Goal: Communication & Community: Participate in discussion

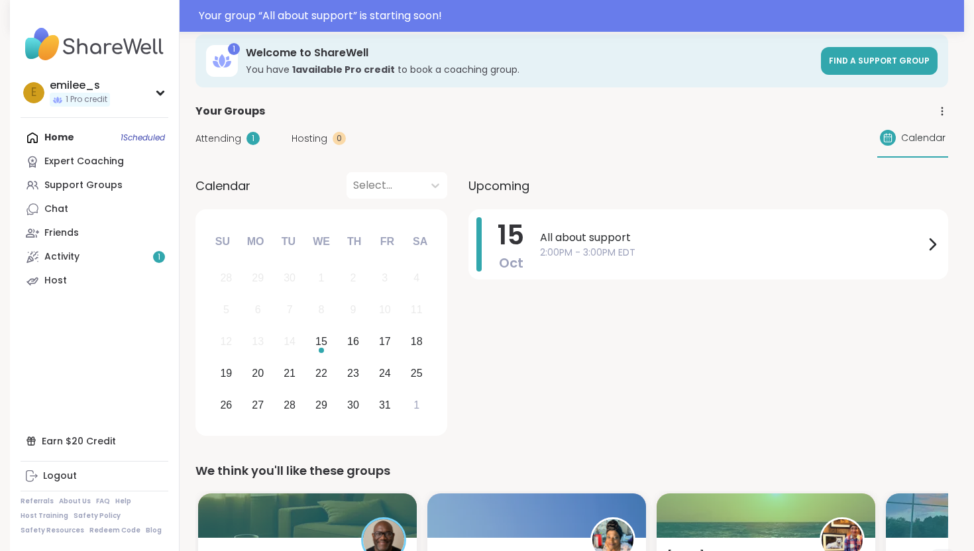
click at [91, 136] on div "Home 1 Scheduled Expert Coaching Support Groups Chat Friends Activity 1 Host" at bounding box center [95, 209] width 148 height 167
click at [920, 225] on div "All about support 2:00PM - 3:00PM EDT" at bounding box center [740, 244] width 400 height 54
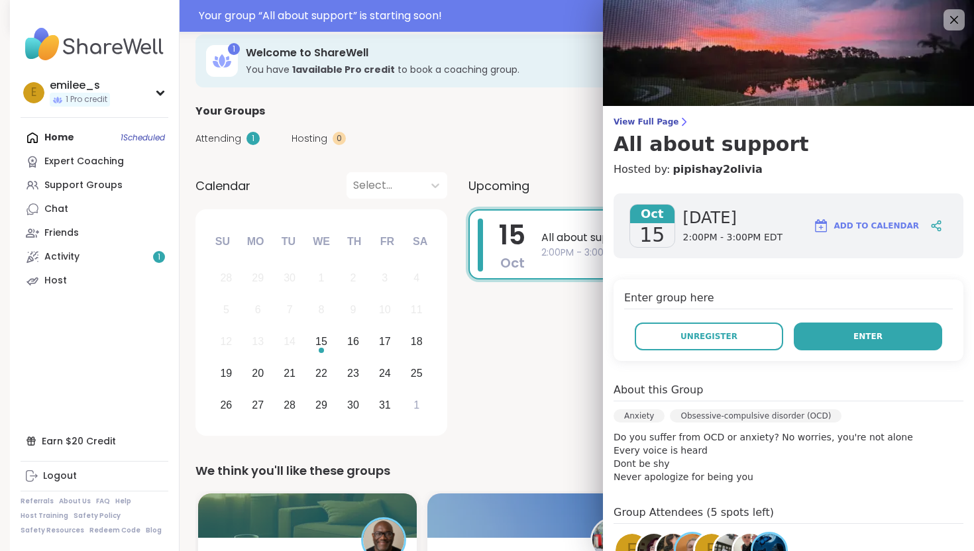
click at [857, 341] on span "Enter" at bounding box center [867, 337] width 29 height 12
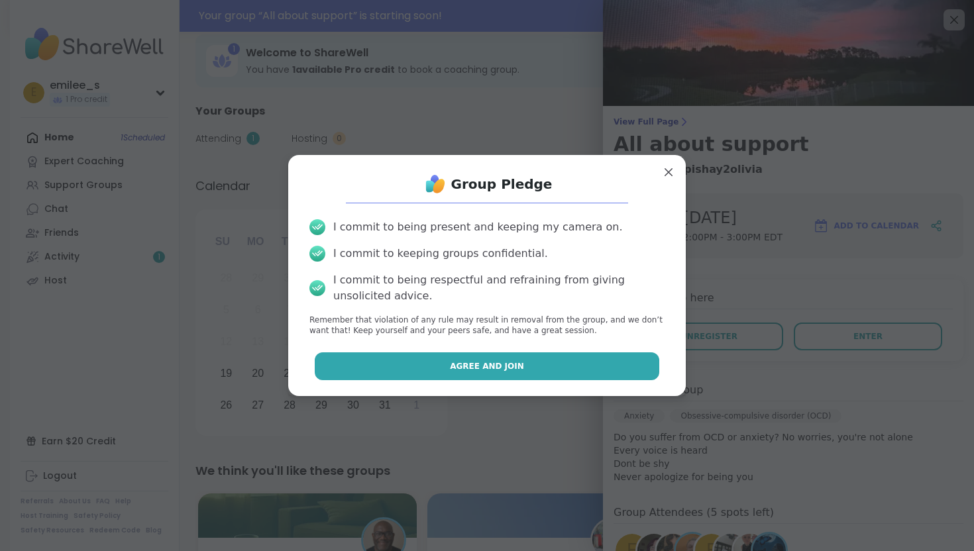
click at [564, 370] on button "Agree and Join" at bounding box center [487, 366] width 345 height 28
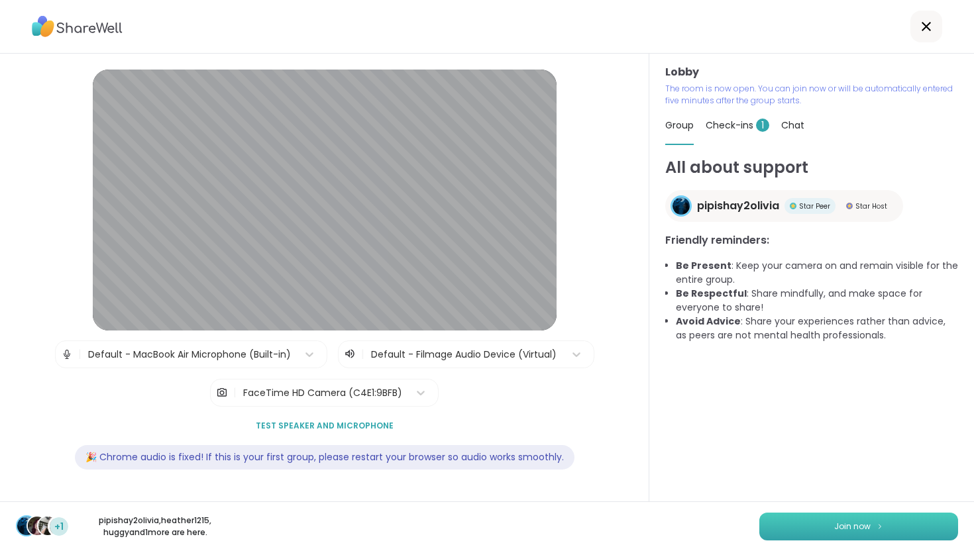
click at [837, 518] on button "Join now" at bounding box center [858, 527] width 199 height 28
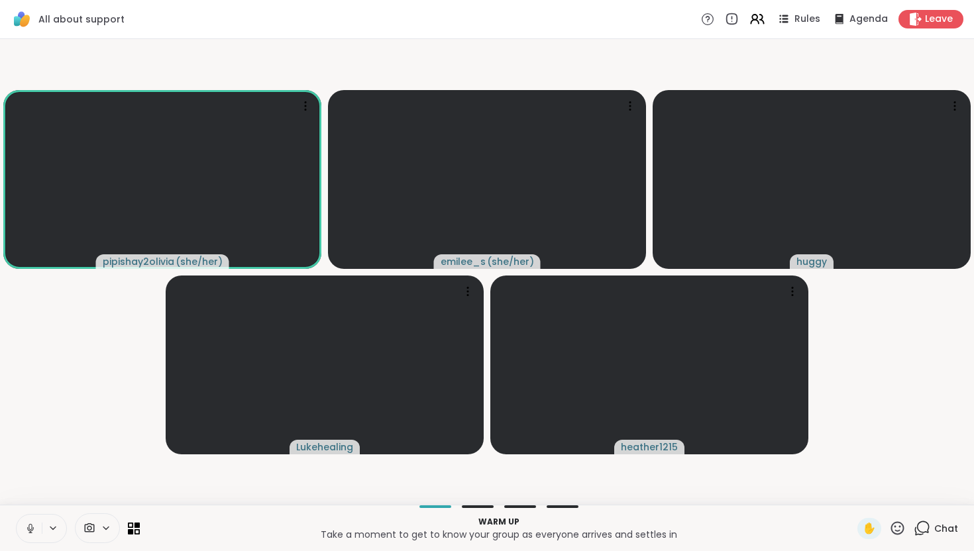
click at [922, 523] on icon at bounding box center [922, 528] width 17 height 17
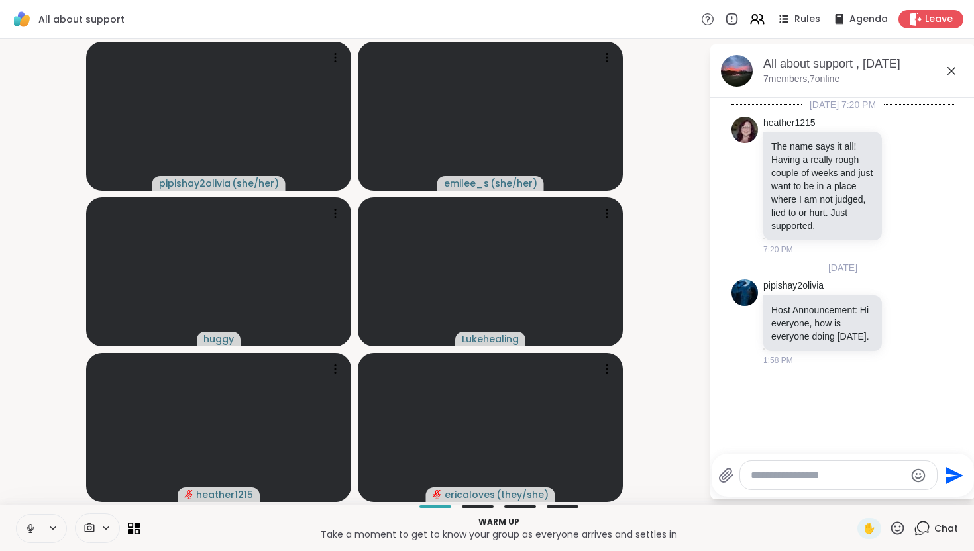
click at [30, 527] on icon at bounding box center [31, 529] width 12 height 12
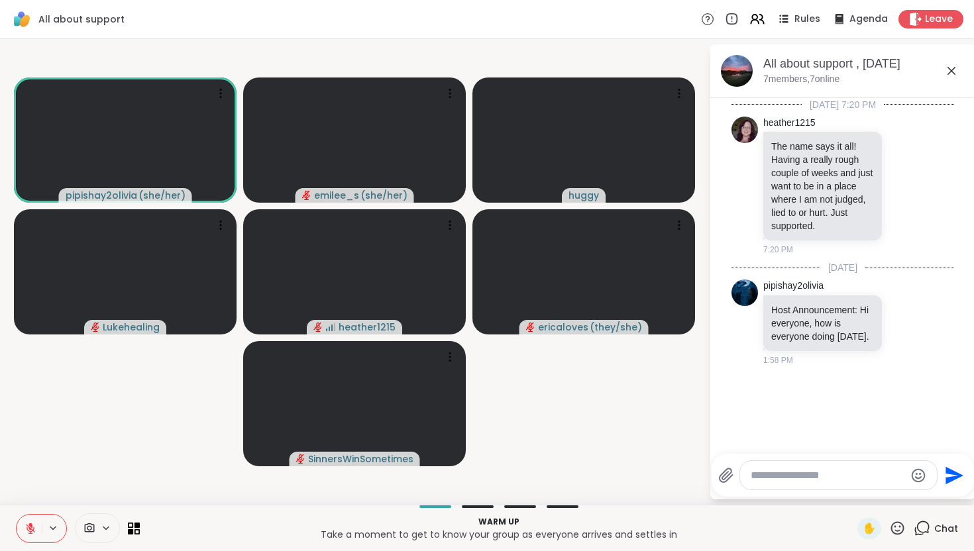
click at [947, 66] on icon at bounding box center [951, 71] width 16 height 16
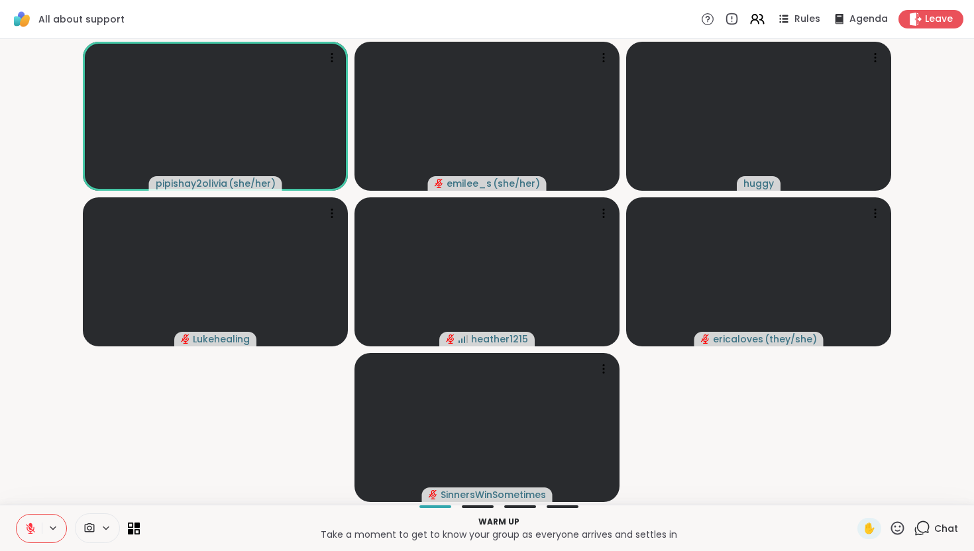
click at [923, 523] on icon at bounding box center [922, 528] width 17 height 17
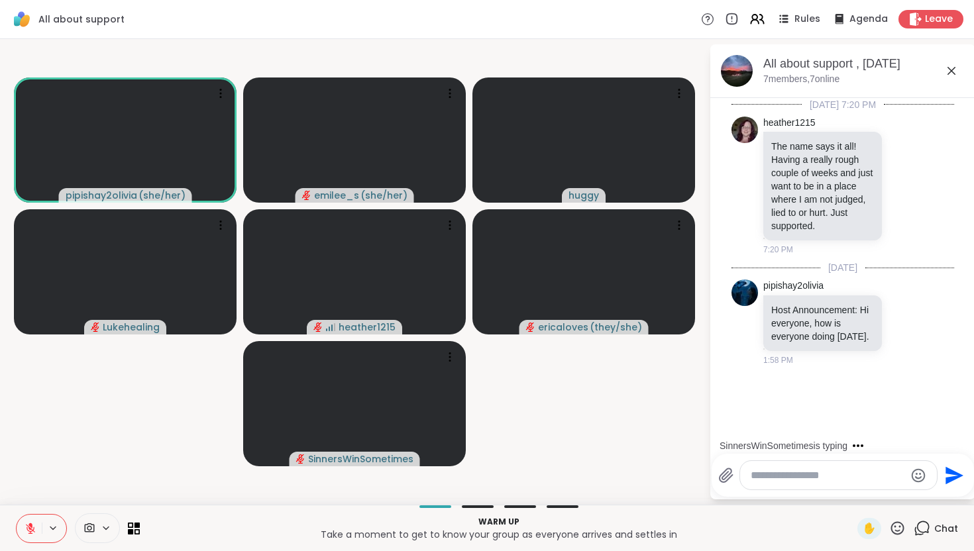
click at [951, 66] on icon at bounding box center [951, 71] width 16 height 16
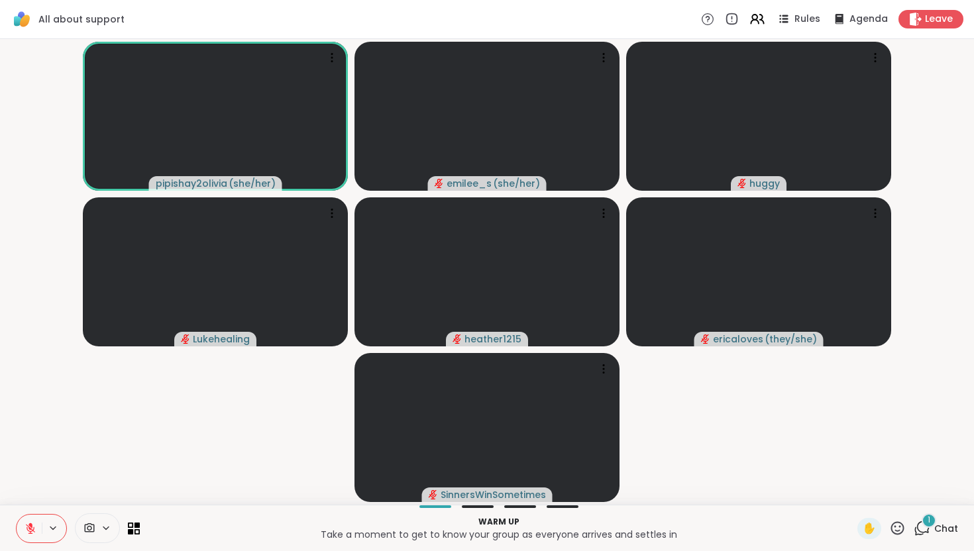
click at [25, 529] on icon at bounding box center [31, 529] width 12 height 12
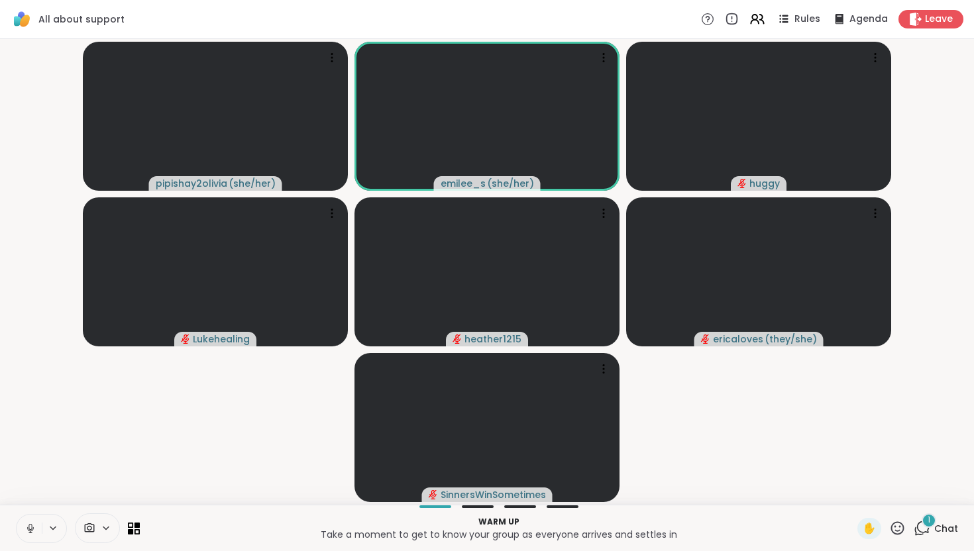
click at [26, 527] on icon at bounding box center [31, 529] width 12 height 12
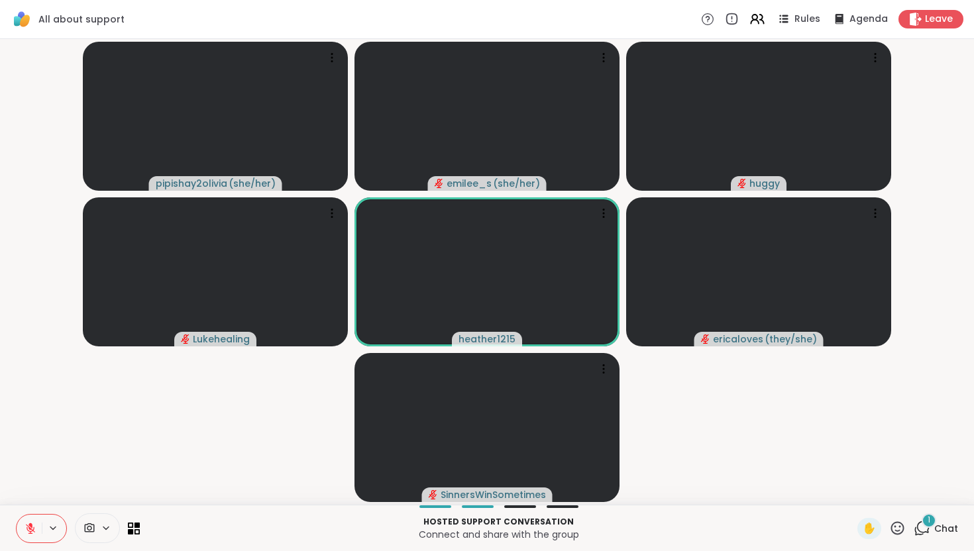
click at [923, 514] on div "Hosted support conversation Connect and share with the group ✋ 1 Chat" at bounding box center [487, 528] width 974 height 46
click at [924, 524] on div "1" at bounding box center [929, 520] width 15 height 15
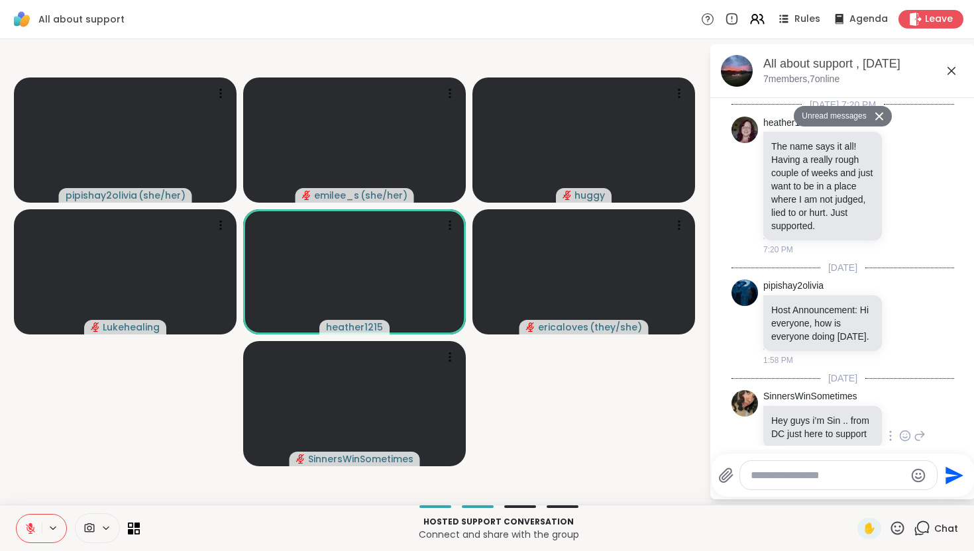
scroll to position [42, 0]
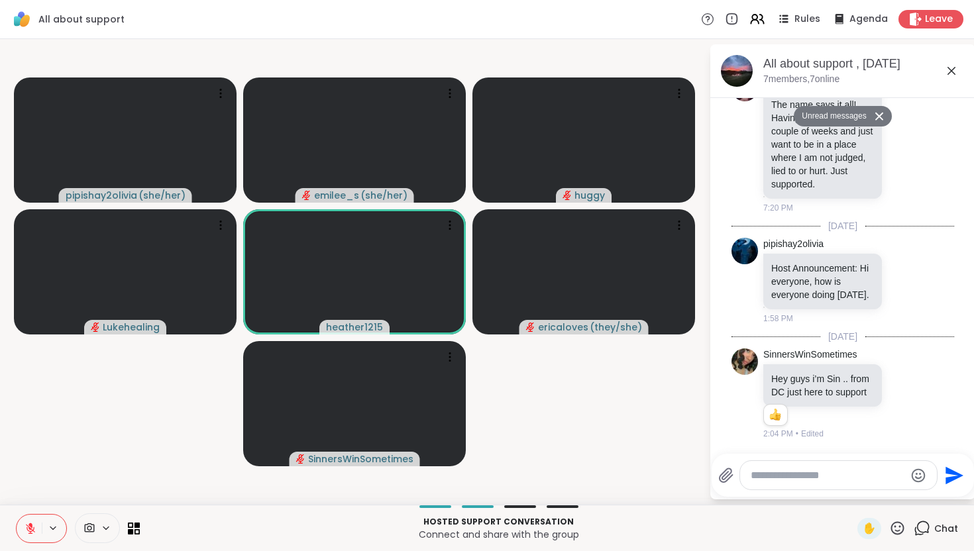
click at [951, 66] on icon at bounding box center [951, 71] width 16 height 16
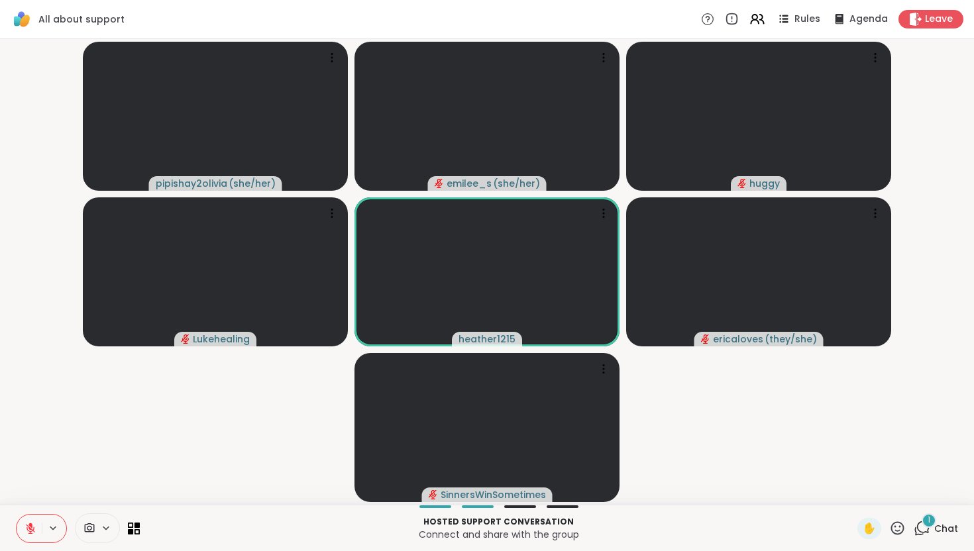
click at [926, 518] on div "1" at bounding box center [929, 520] width 15 height 15
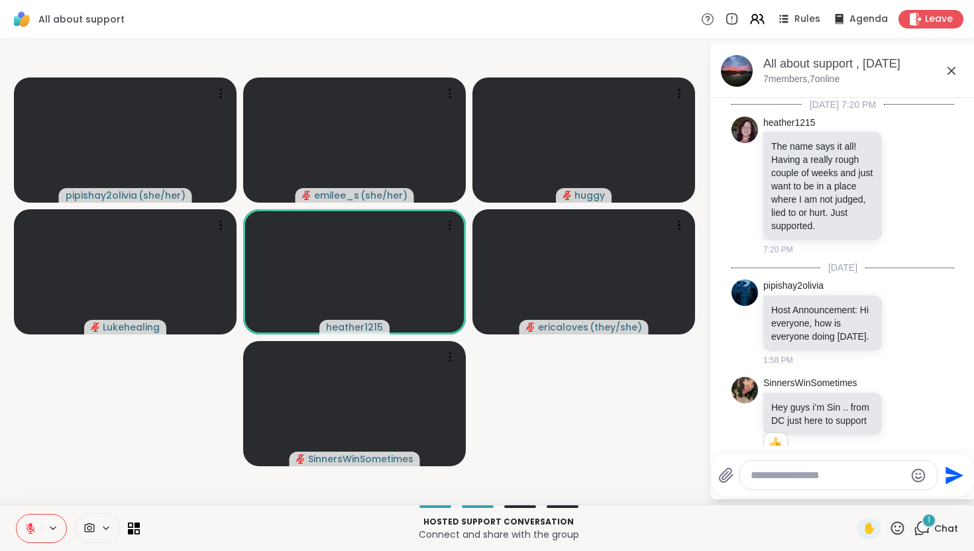
scroll to position [157, 0]
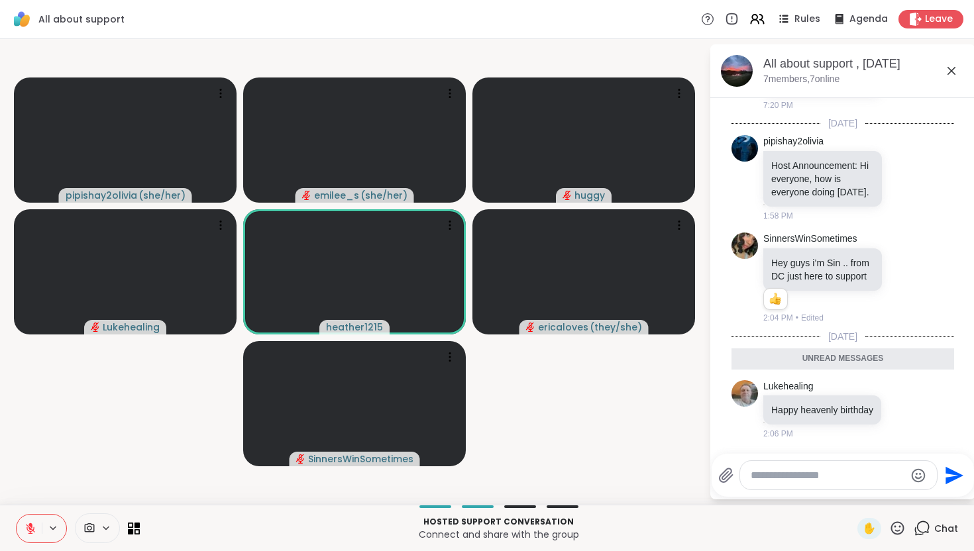
click at [927, 529] on icon at bounding box center [922, 528] width 17 height 17
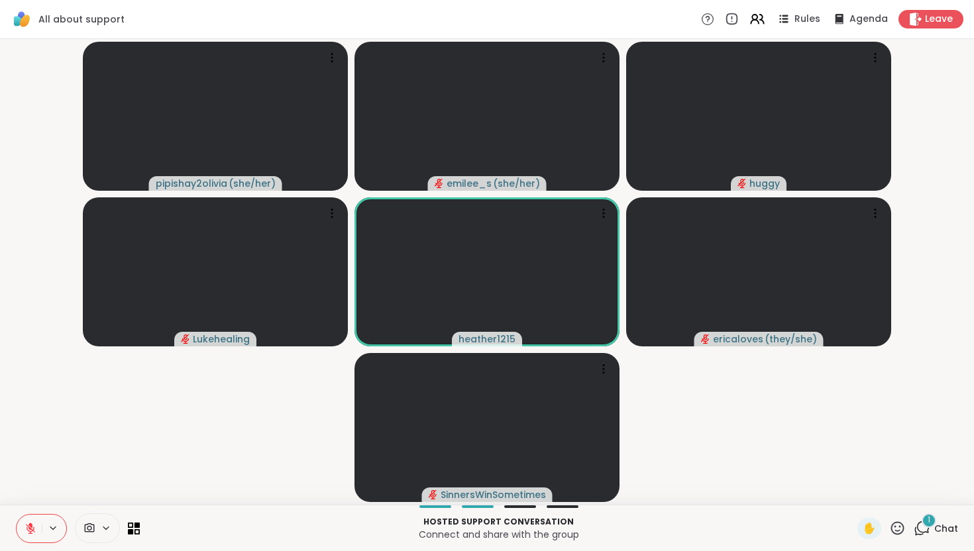
click at [925, 522] on div "1" at bounding box center [929, 520] width 15 height 15
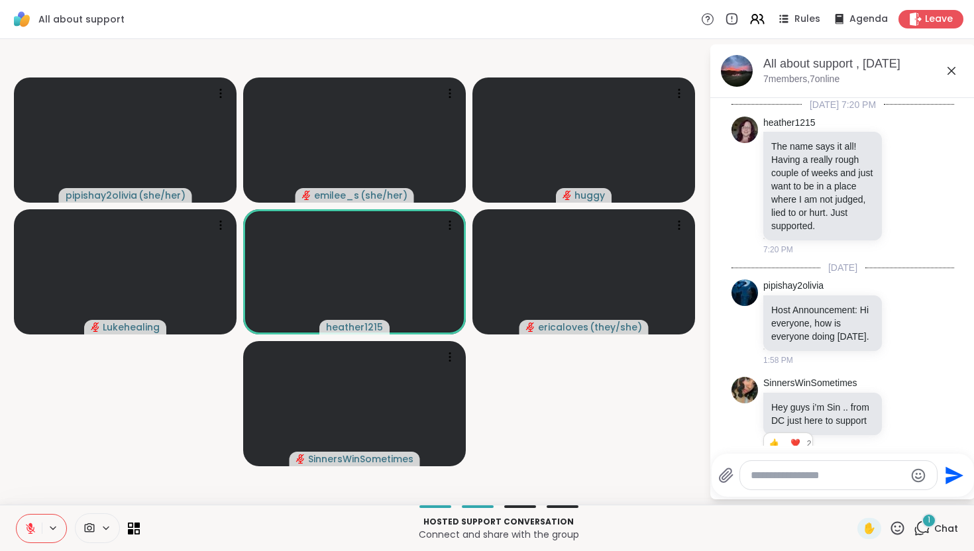
scroll to position [228, 0]
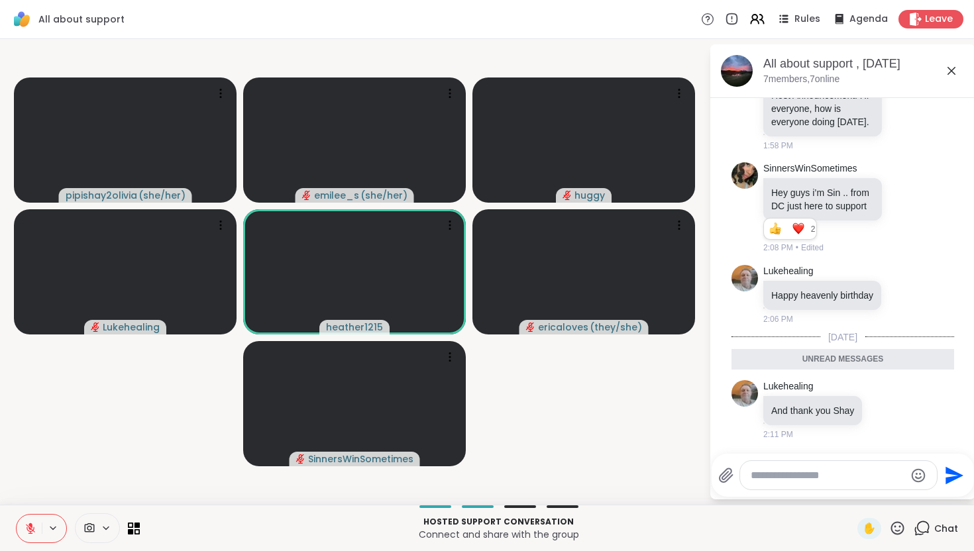
click at [951, 75] on icon at bounding box center [951, 71] width 16 height 16
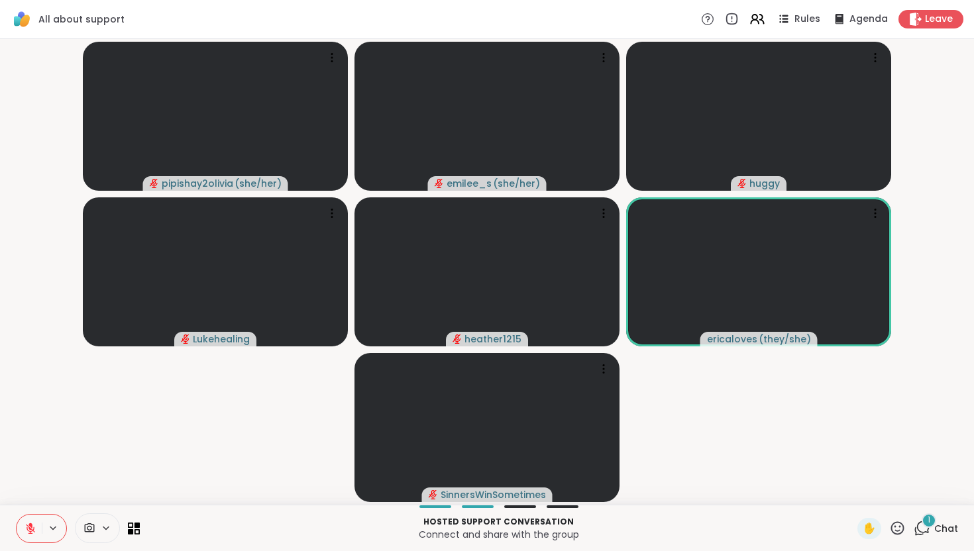
click at [924, 526] on icon at bounding box center [922, 528] width 17 height 17
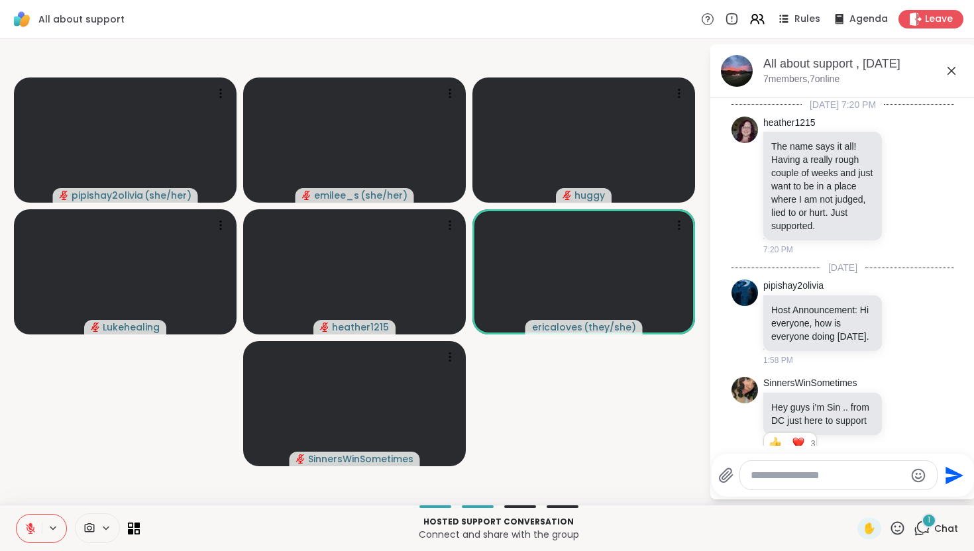
scroll to position [408, 0]
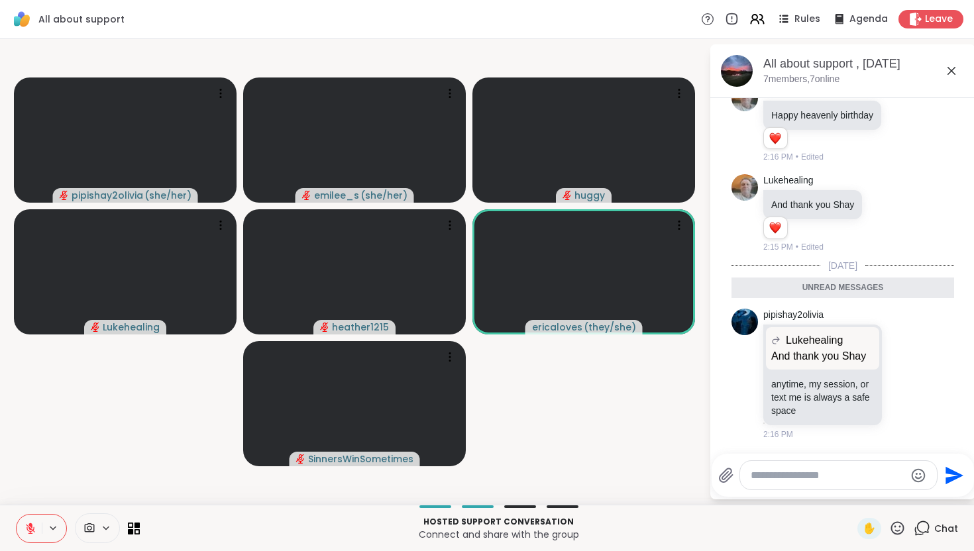
click at [947, 66] on icon at bounding box center [951, 71] width 16 height 16
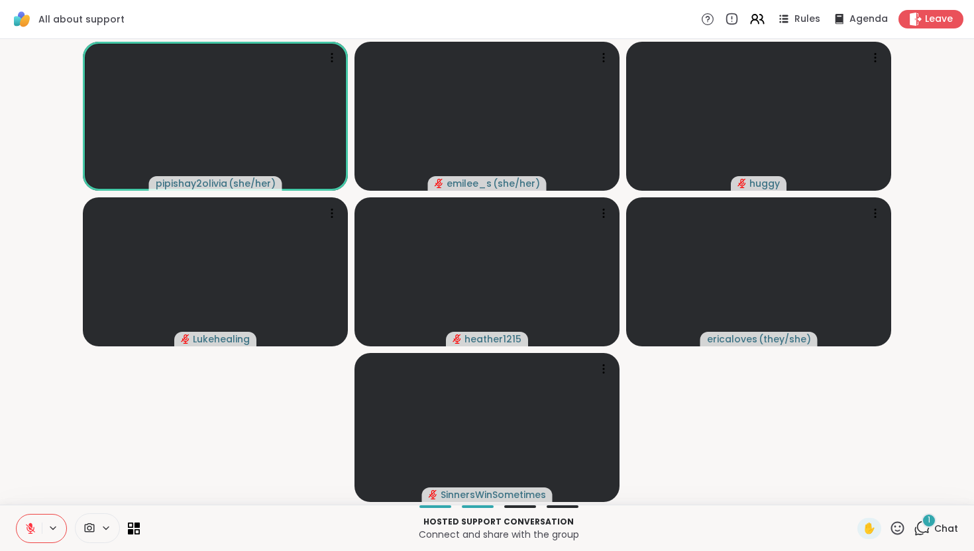
click at [922, 520] on div "1" at bounding box center [929, 520] width 15 height 15
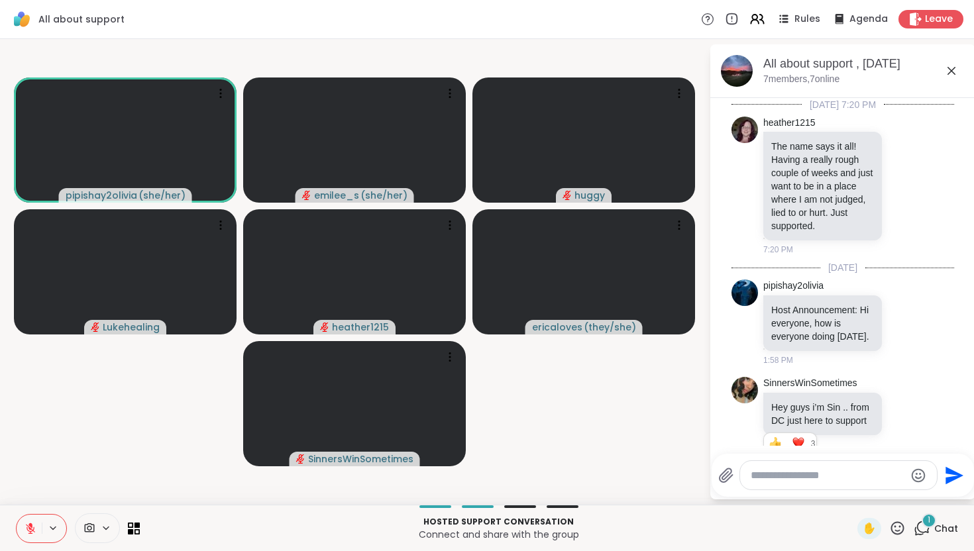
scroll to position [511, 0]
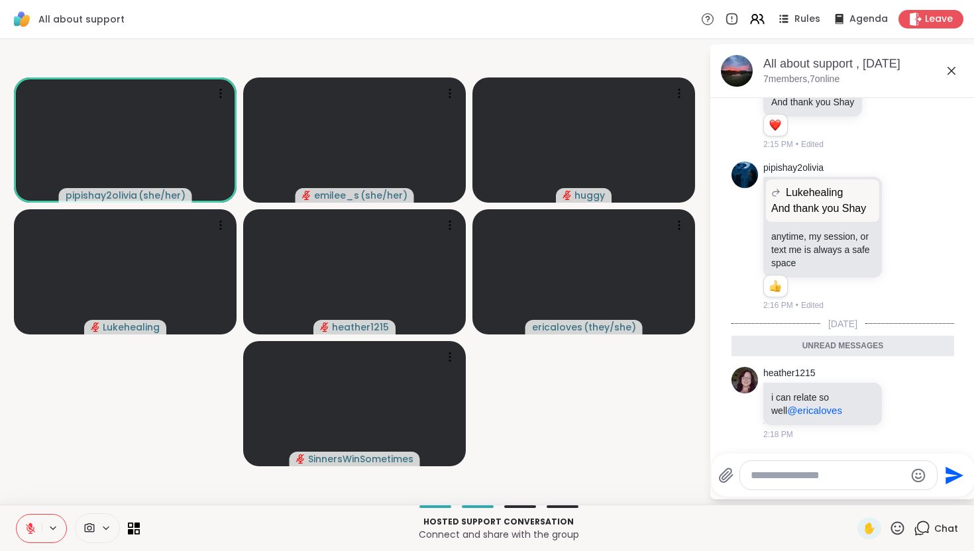
click at [951, 69] on icon at bounding box center [951, 71] width 16 height 16
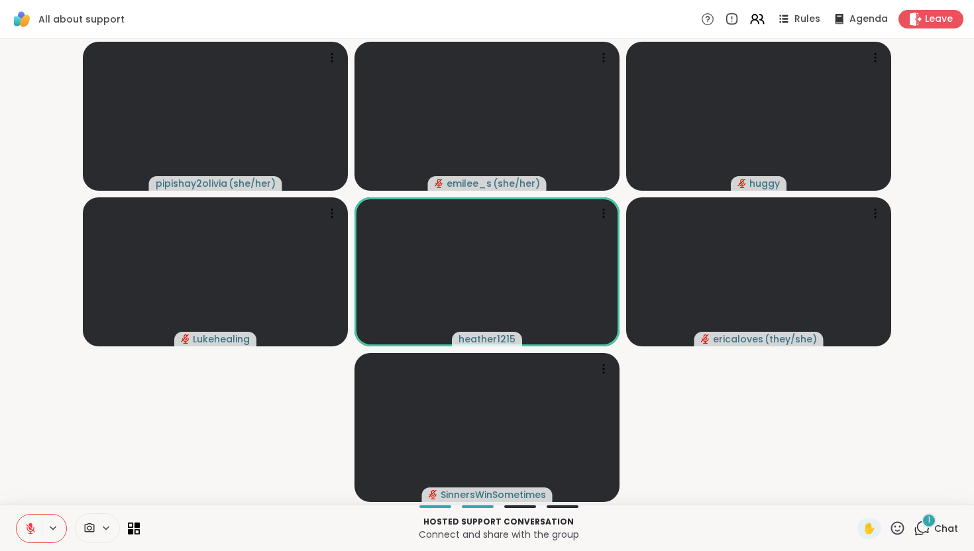
click at [926, 525] on div "1" at bounding box center [929, 520] width 15 height 15
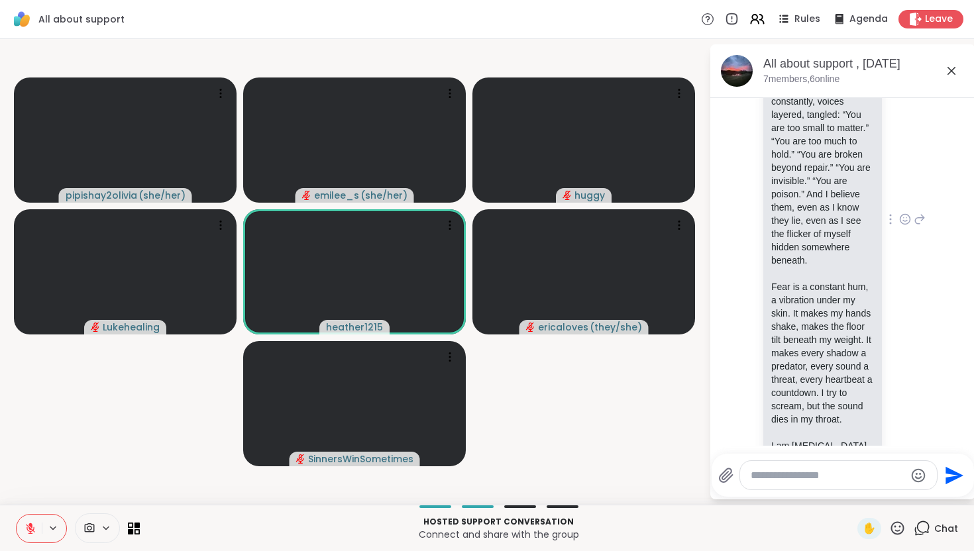
scroll to position [1686, 0]
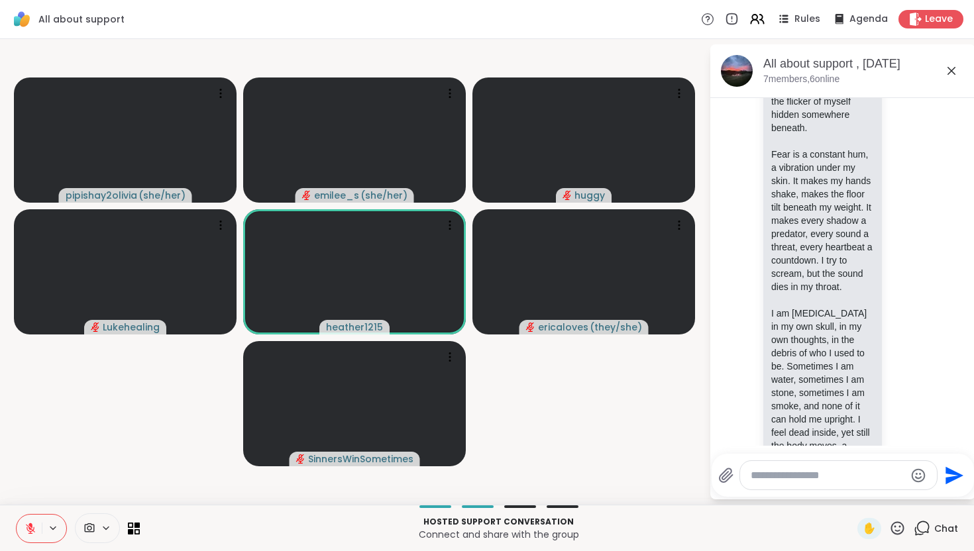
click at [950, 70] on icon at bounding box center [951, 71] width 16 height 16
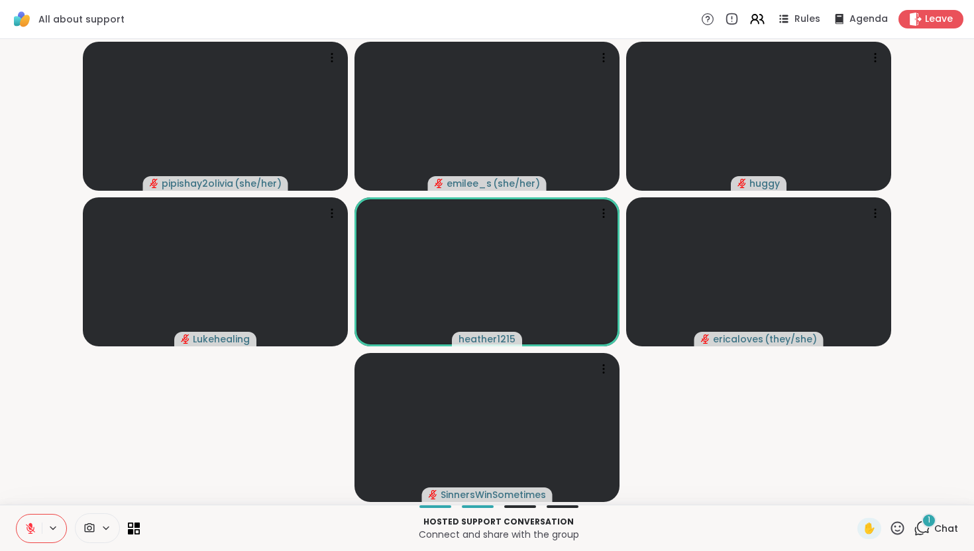
click at [920, 528] on icon at bounding box center [922, 528] width 17 height 17
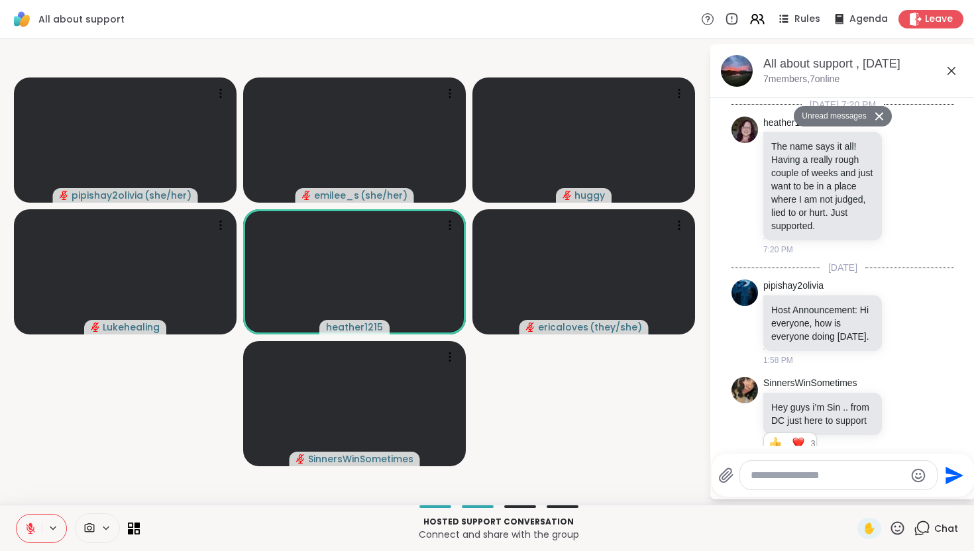
scroll to position [3859, 0]
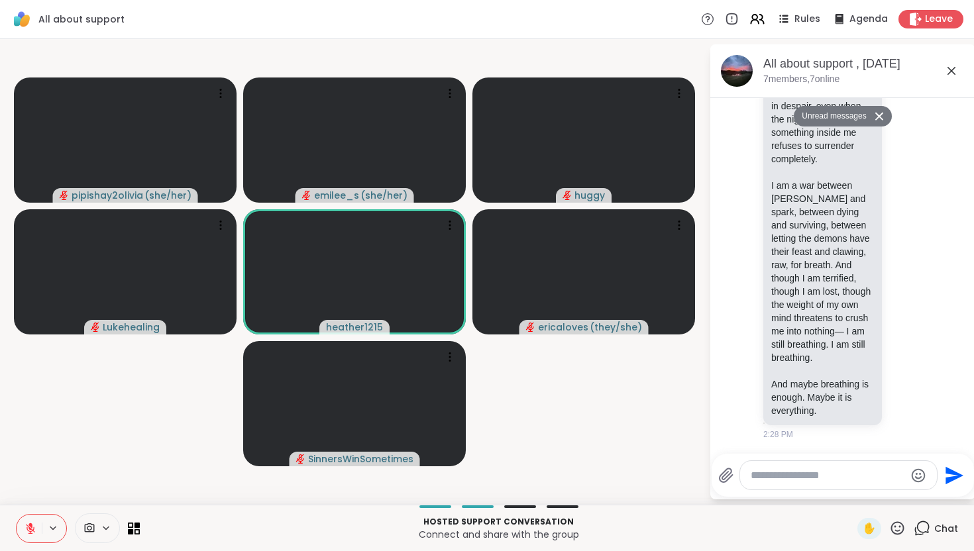
click at [924, 527] on icon at bounding box center [922, 528] width 17 height 17
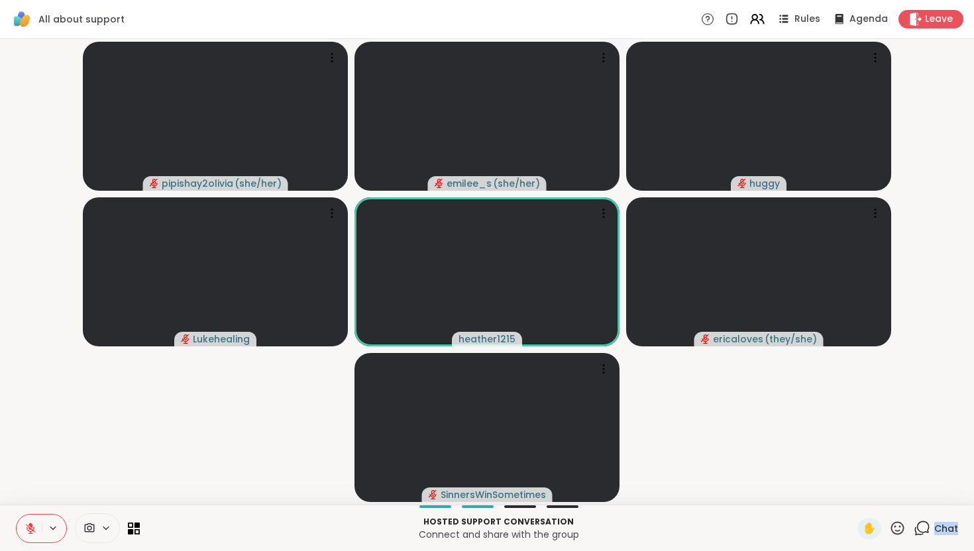
click at [924, 527] on icon at bounding box center [922, 528] width 17 height 17
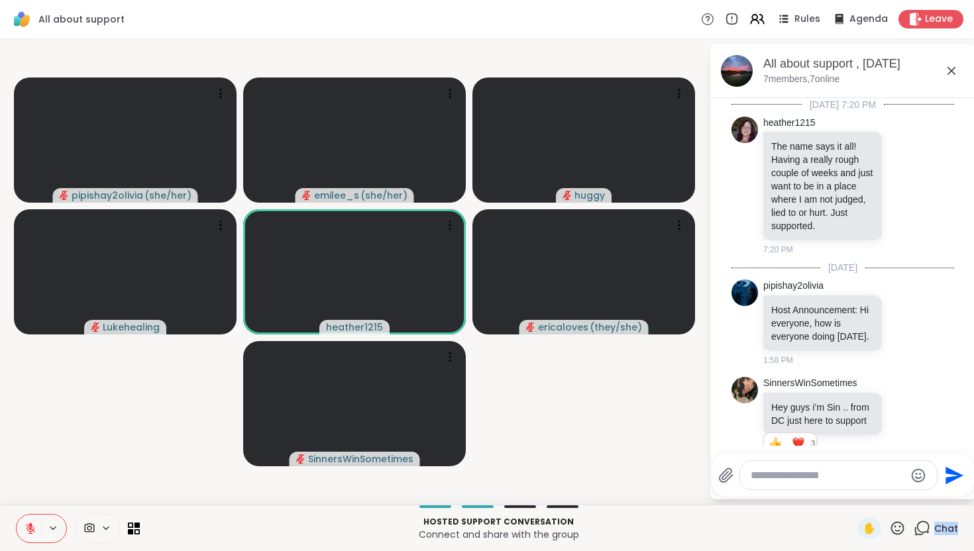
scroll to position [3814, 0]
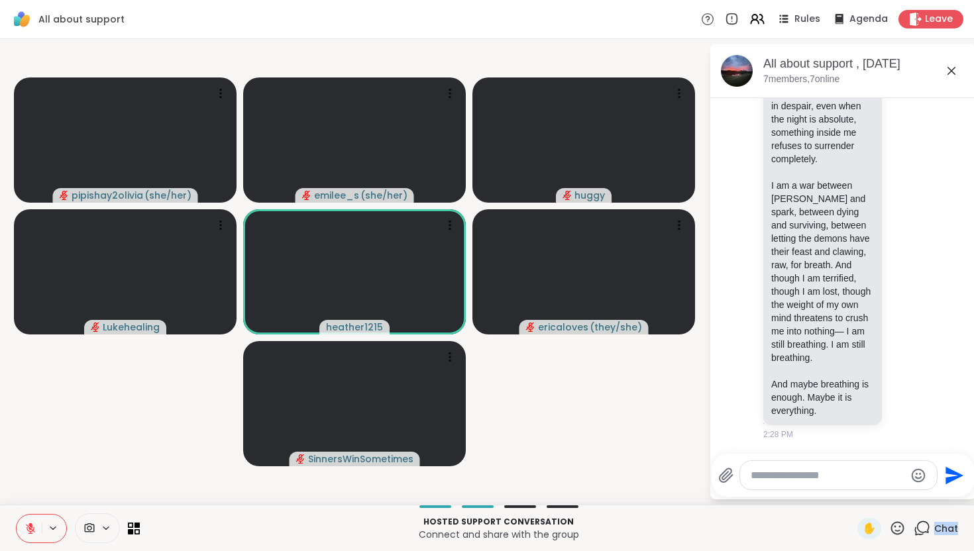
click at [924, 527] on icon at bounding box center [922, 528] width 17 height 17
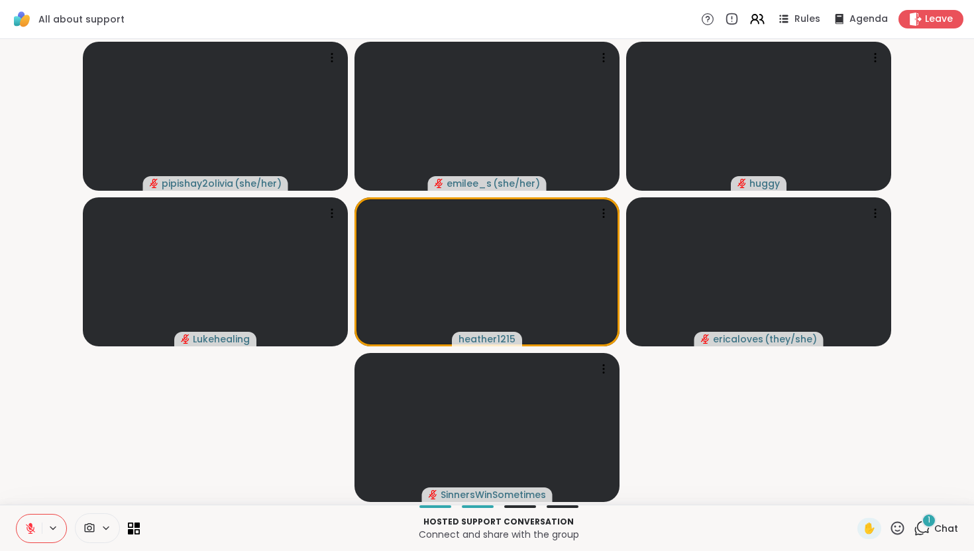
click at [932, 527] on div "1 Chat" at bounding box center [936, 528] width 44 height 21
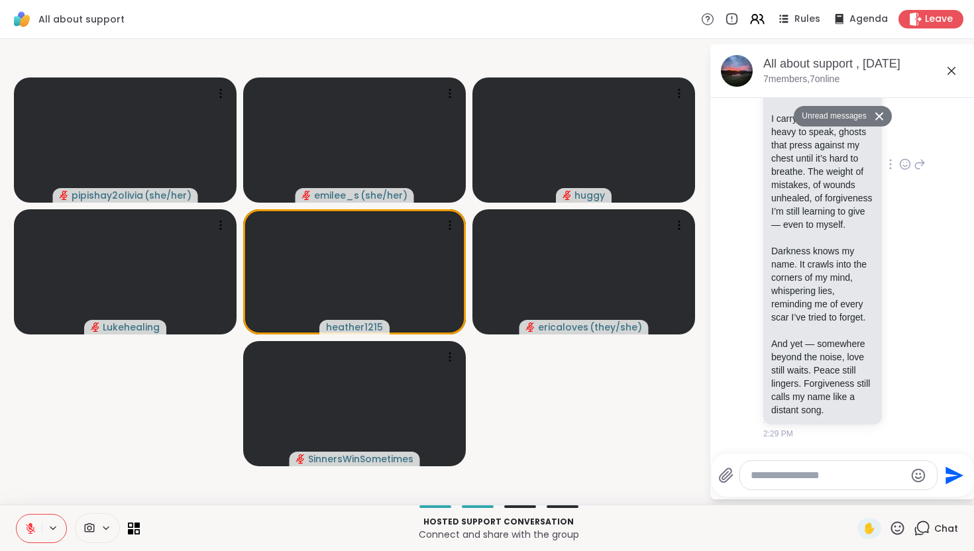
scroll to position [4452, 0]
click at [953, 69] on icon at bounding box center [951, 71] width 8 height 8
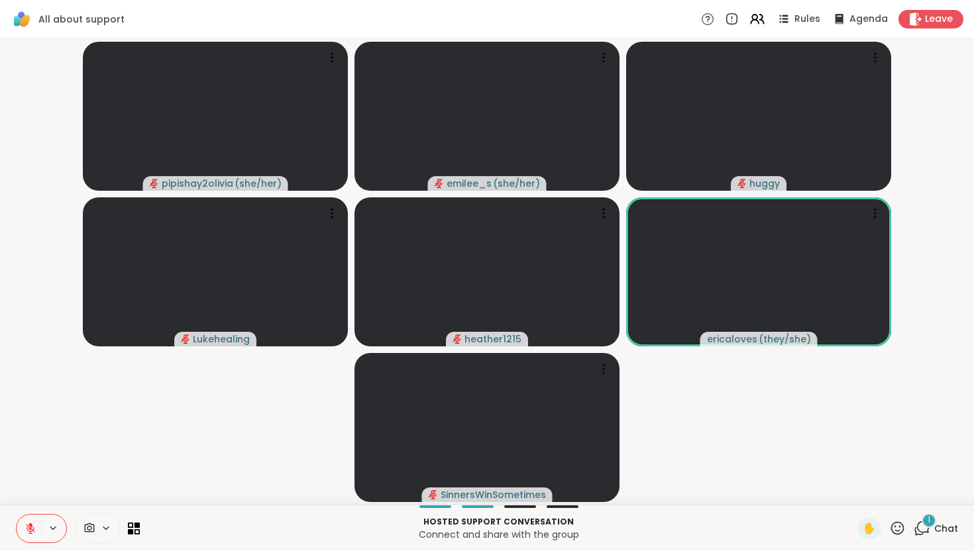
click at [936, 522] on div "1" at bounding box center [929, 520] width 15 height 15
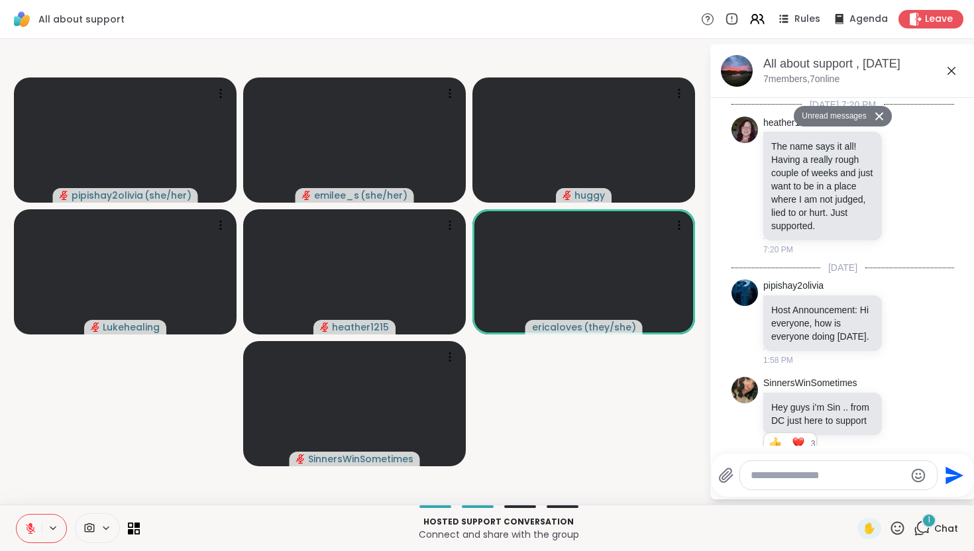
scroll to position [5310, 0]
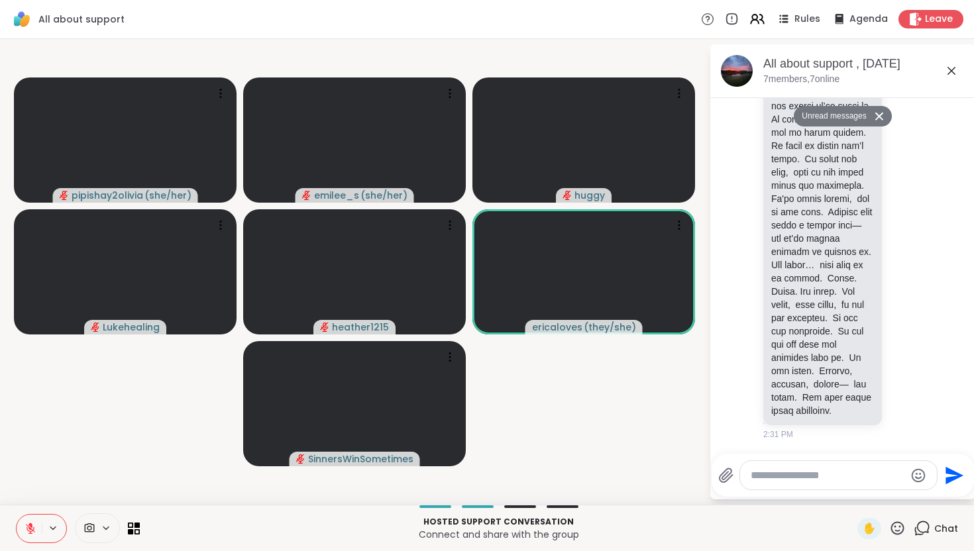
click at [953, 74] on icon at bounding box center [951, 71] width 16 height 16
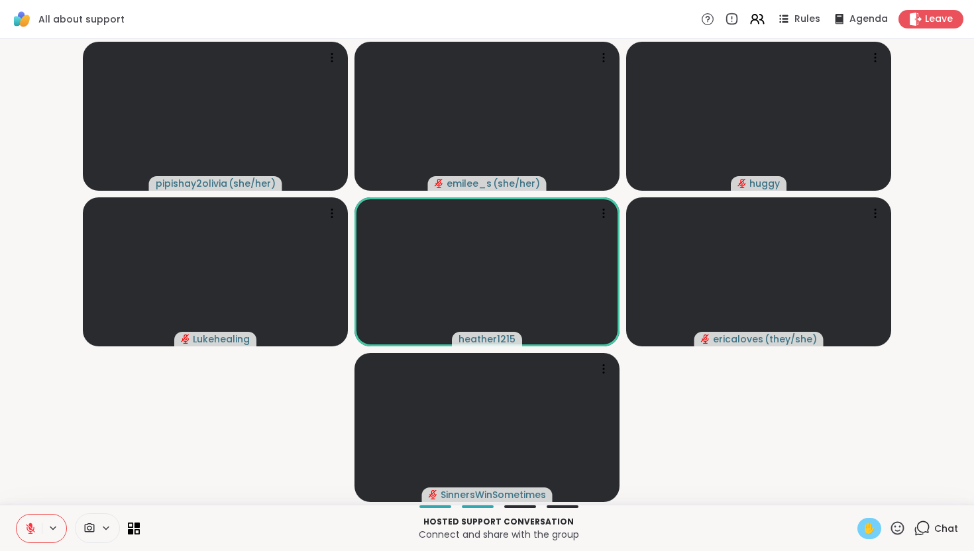
click at [873, 525] on span "✋" at bounding box center [869, 529] width 13 height 16
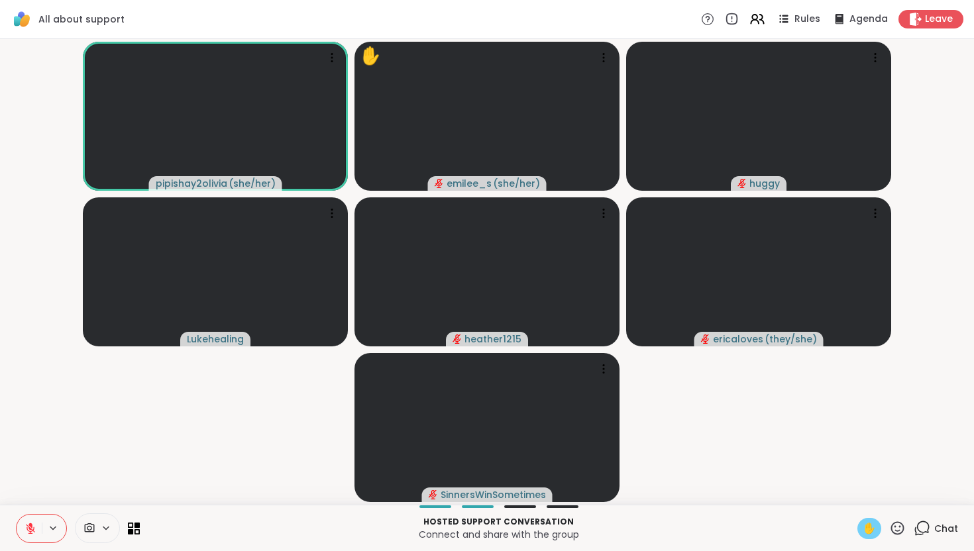
click at [27, 523] on icon at bounding box center [31, 529] width 12 height 12
click at [873, 533] on span "✋" at bounding box center [869, 529] width 13 height 16
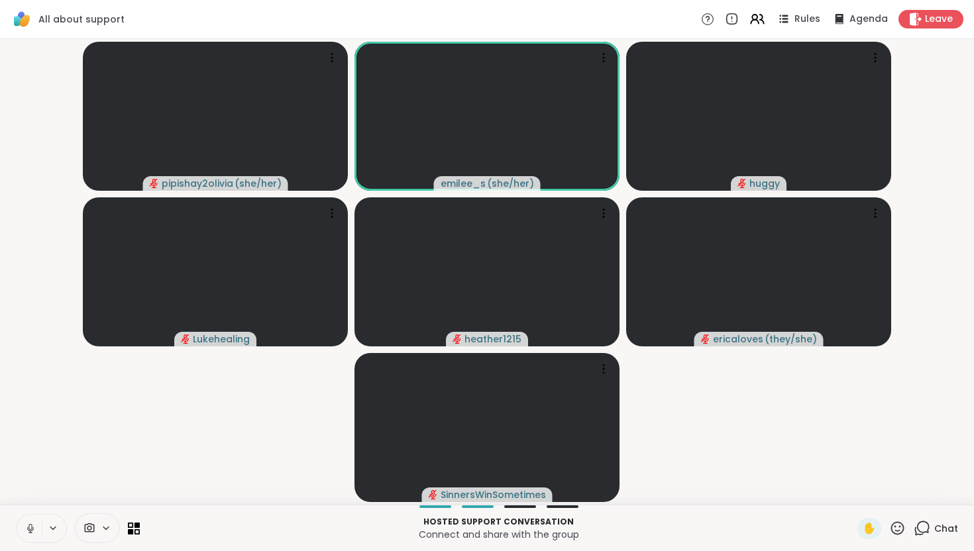
click at [25, 526] on icon at bounding box center [31, 529] width 12 height 12
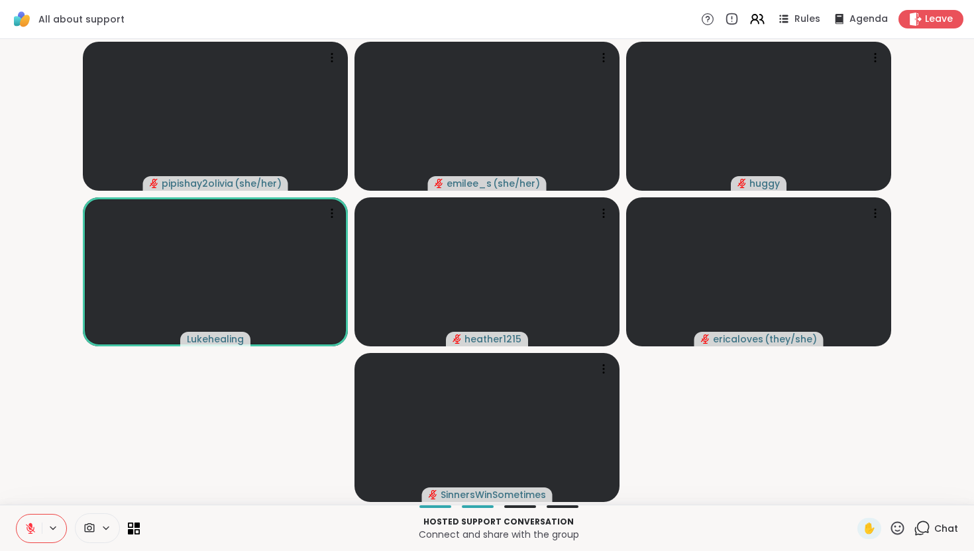
click at [923, 529] on icon at bounding box center [922, 528] width 17 height 17
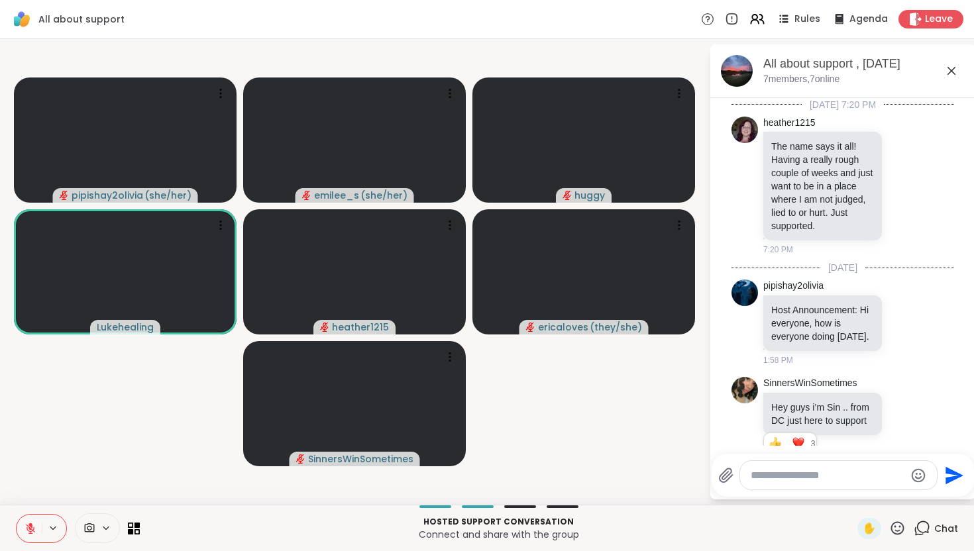
scroll to position [5265, 0]
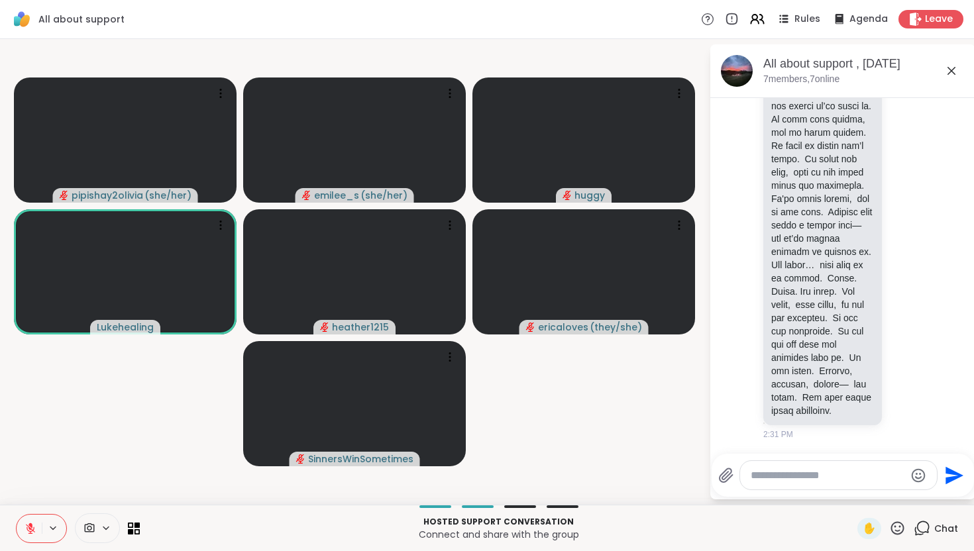
click at [786, 475] on textarea "Type your message" at bounding box center [828, 475] width 154 height 13
type textarea "*"
click at [952, 67] on icon at bounding box center [951, 71] width 16 height 16
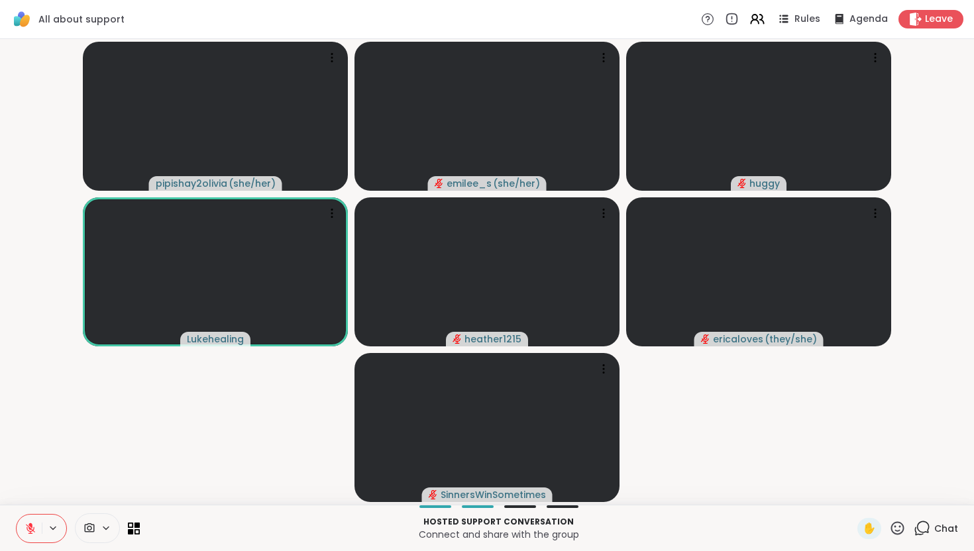
click at [922, 525] on icon at bounding box center [922, 528] width 17 height 17
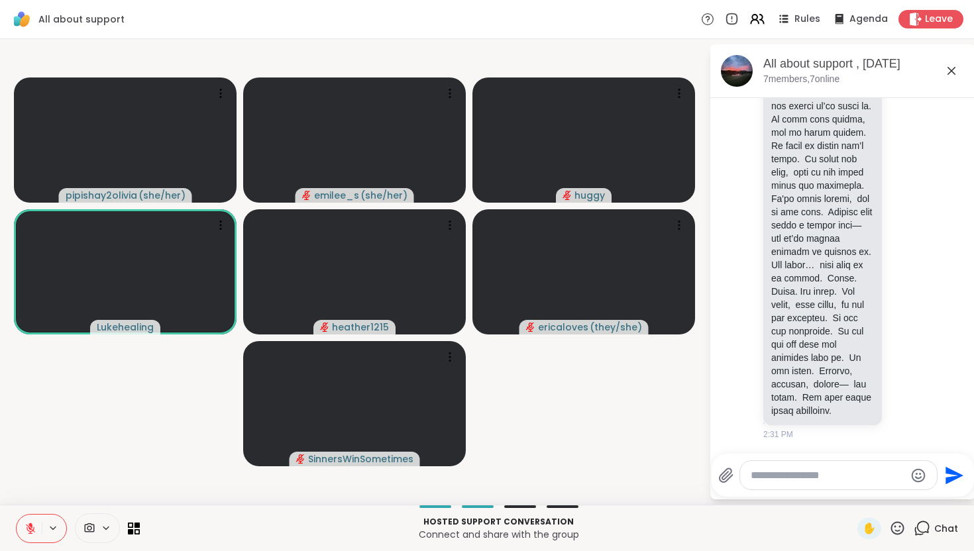
click at [816, 480] on textarea "Type your message" at bounding box center [828, 475] width 154 height 13
click at [948, 73] on icon at bounding box center [951, 71] width 8 height 8
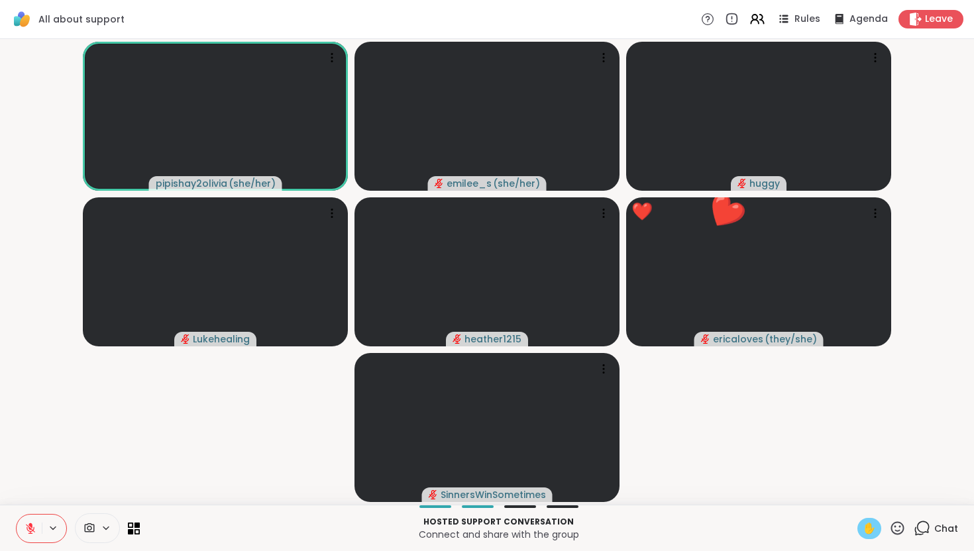
click at [869, 523] on span "✋" at bounding box center [869, 529] width 13 height 16
click at [27, 521] on button at bounding box center [29, 529] width 25 height 28
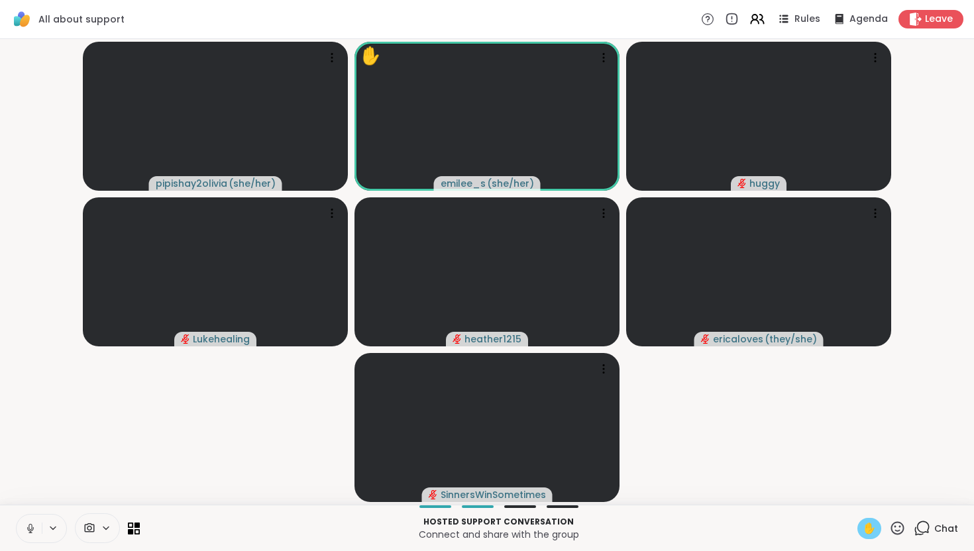
click at [868, 529] on span "✋" at bounding box center [869, 529] width 13 height 16
click at [30, 526] on icon at bounding box center [31, 529] width 12 height 12
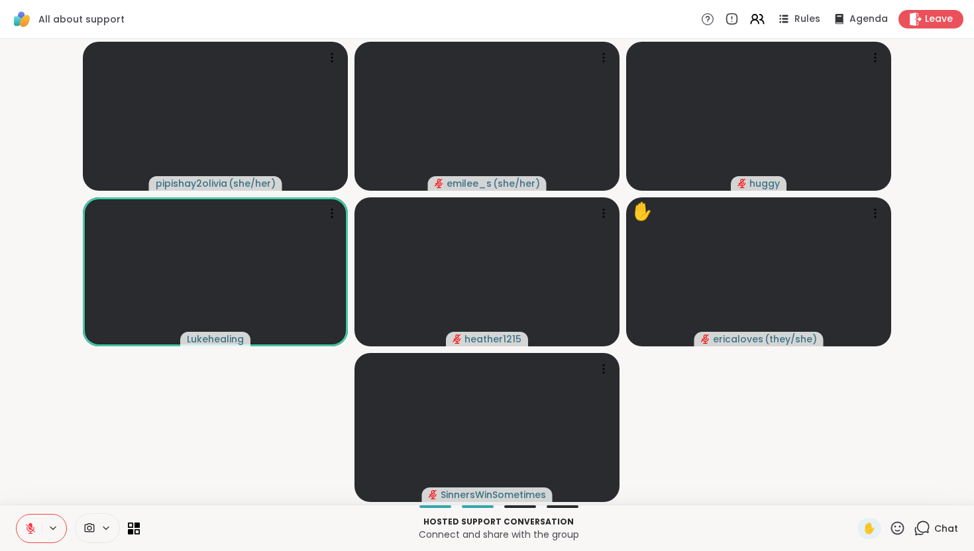
click at [924, 522] on icon at bounding box center [922, 528] width 17 height 17
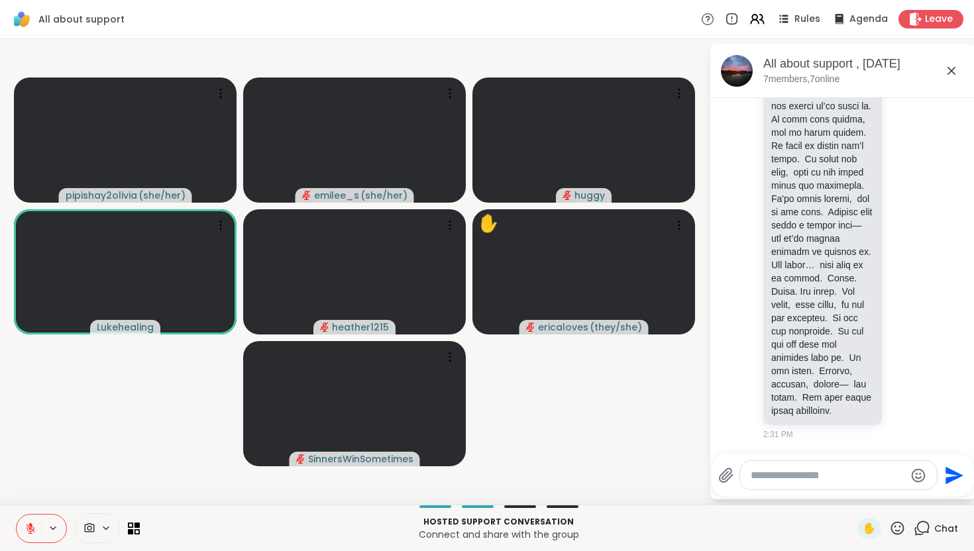
click at [951, 68] on icon at bounding box center [951, 71] width 16 height 16
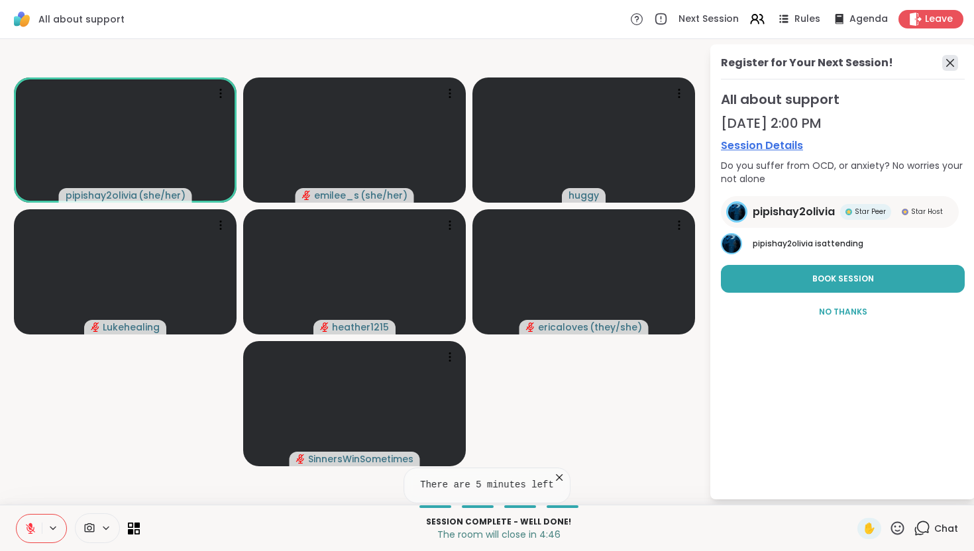
click at [949, 64] on icon at bounding box center [950, 63] width 8 height 8
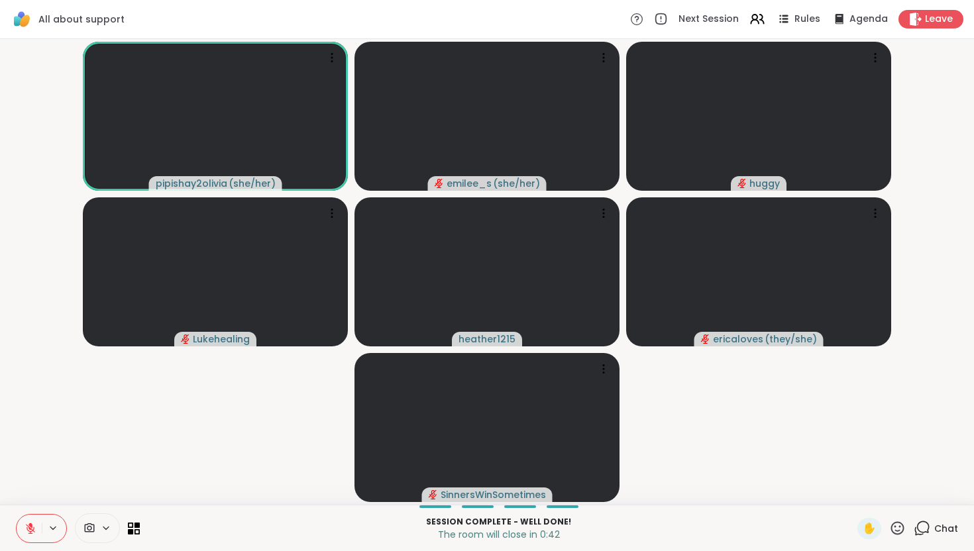
click at [27, 523] on icon at bounding box center [31, 529] width 12 height 12
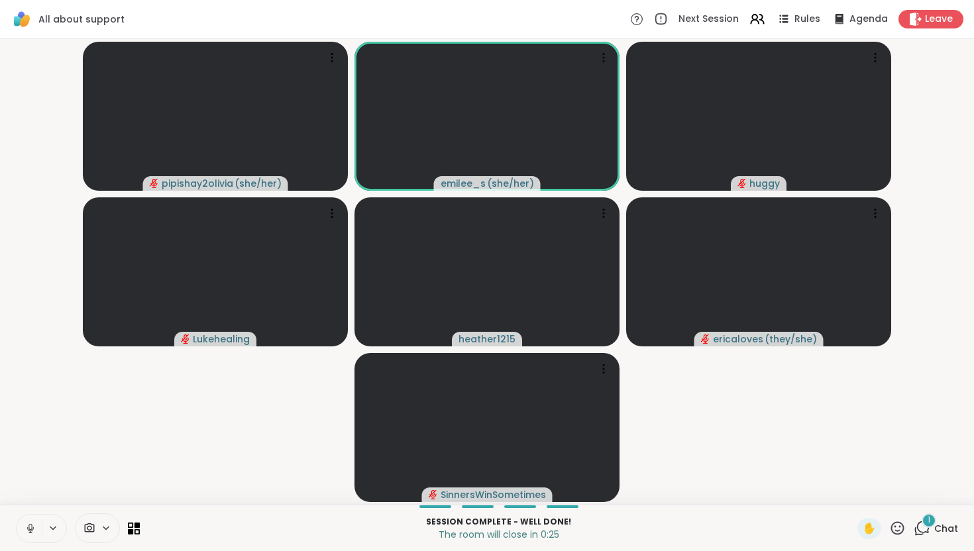
click at [28, 524] on icon at bounding box center [31, 529] width 12 height 12
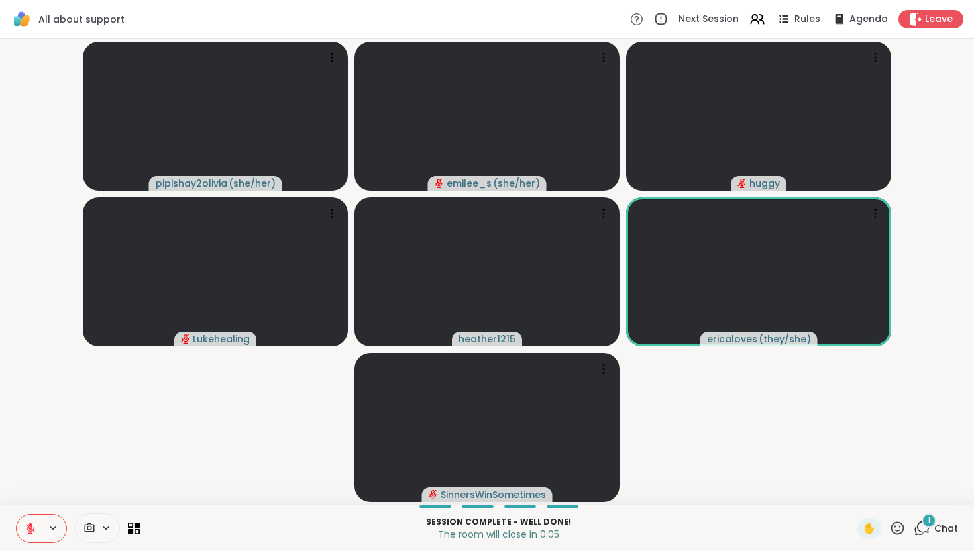
click at [926, 520] on div "1" at bounding box center [929, 520] width 15 height 15
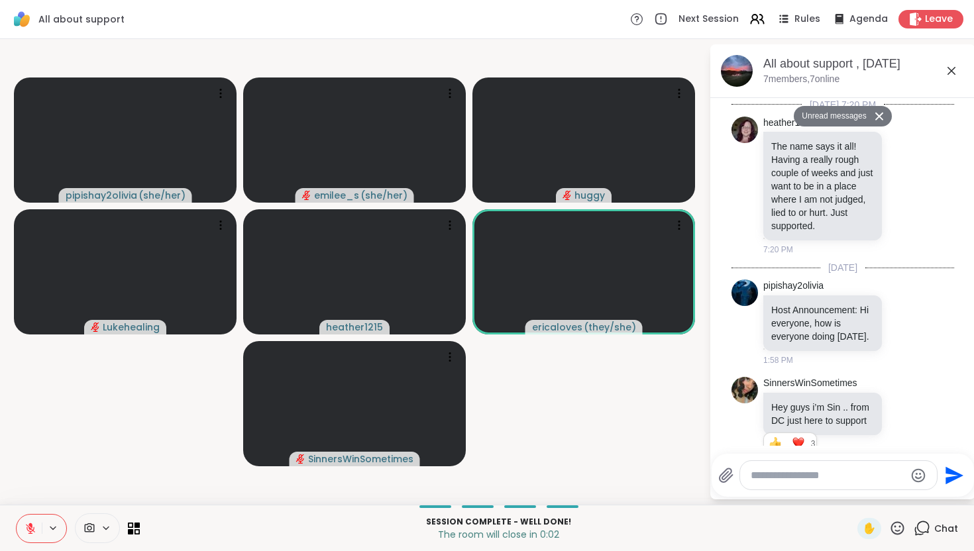
scroll to position [6123, 0]
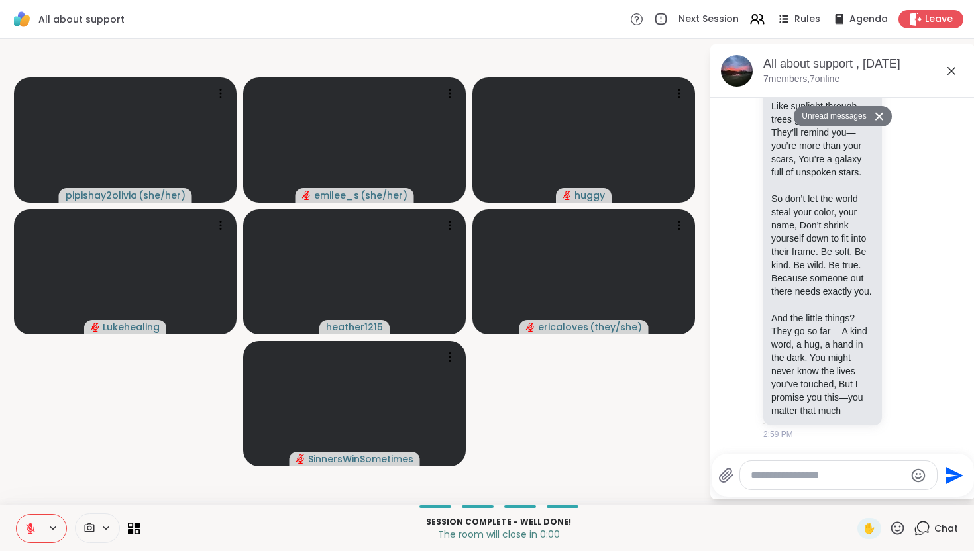
click at [949, 68] on icon at bounding box center [951, 71] width 8 height 8
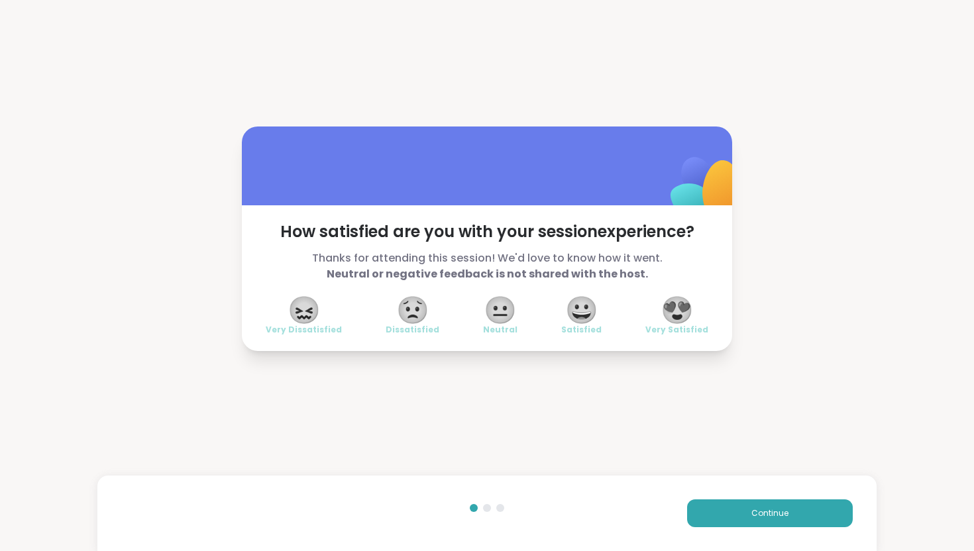
click at [676, 315] on span "😍" at bounding box center [677, 310] width 33 height 24
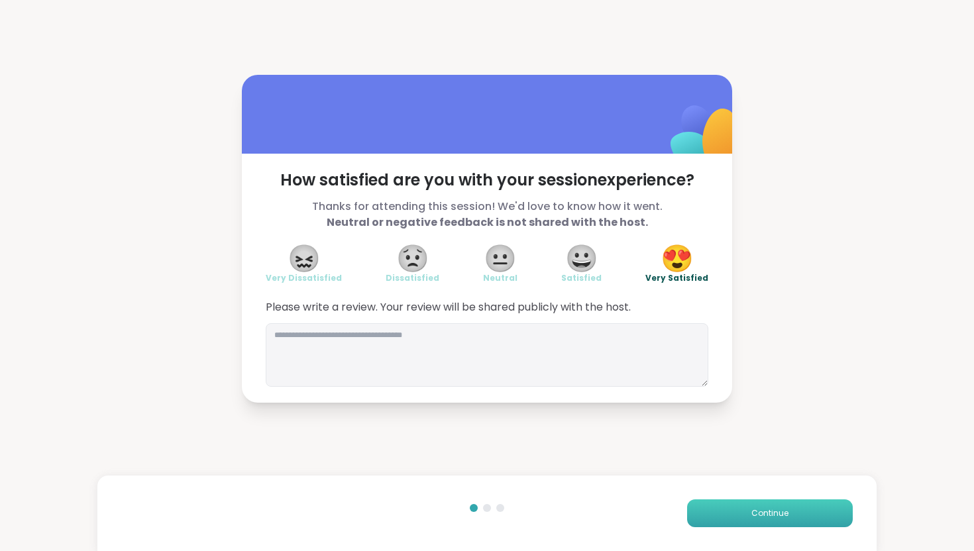
click at [739, 510] on button "Continue" at bounding box center [770, 514] width 166 height 28
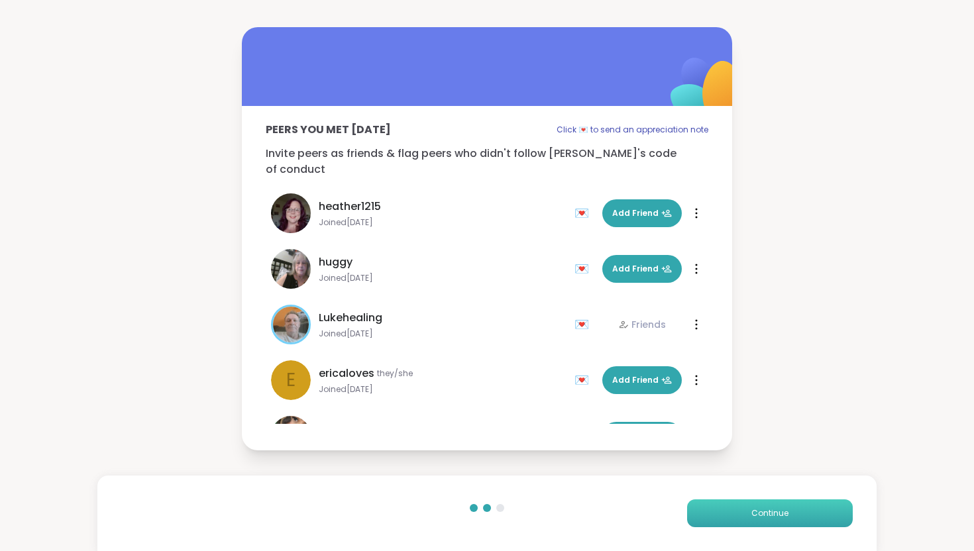
click at [739, 506] on button "Continue" at bounding box center [770, 514] width 166 height 28
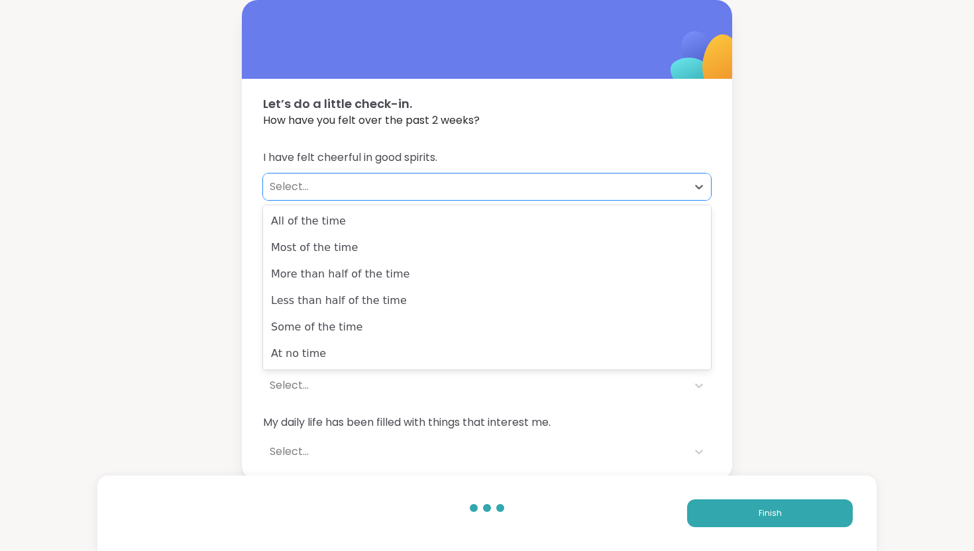
click at [415, 196] on div "Select..." at bounding box center [475, 187] width 424 height 27
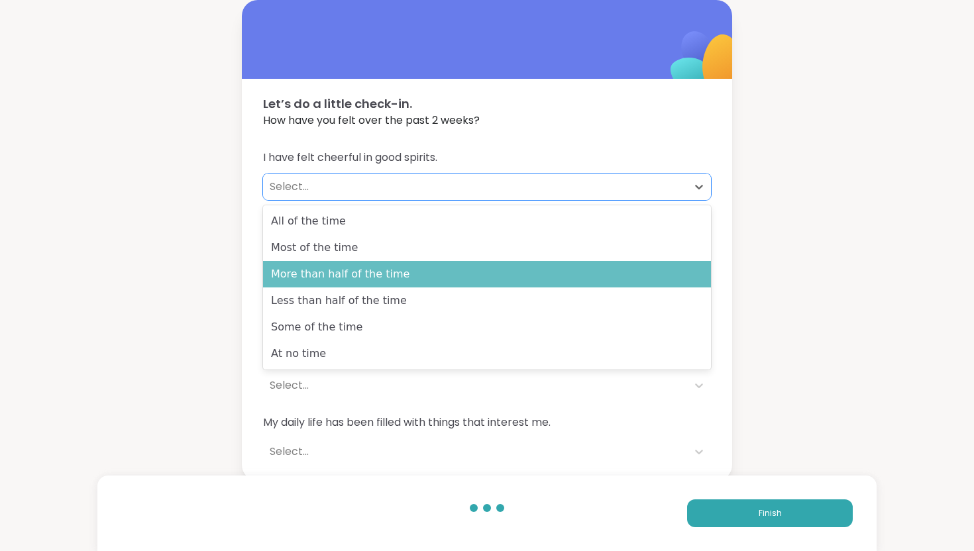
click at [411, 278] on div "More than half of the time" at bounding box center [487, 274] width 448 height 27
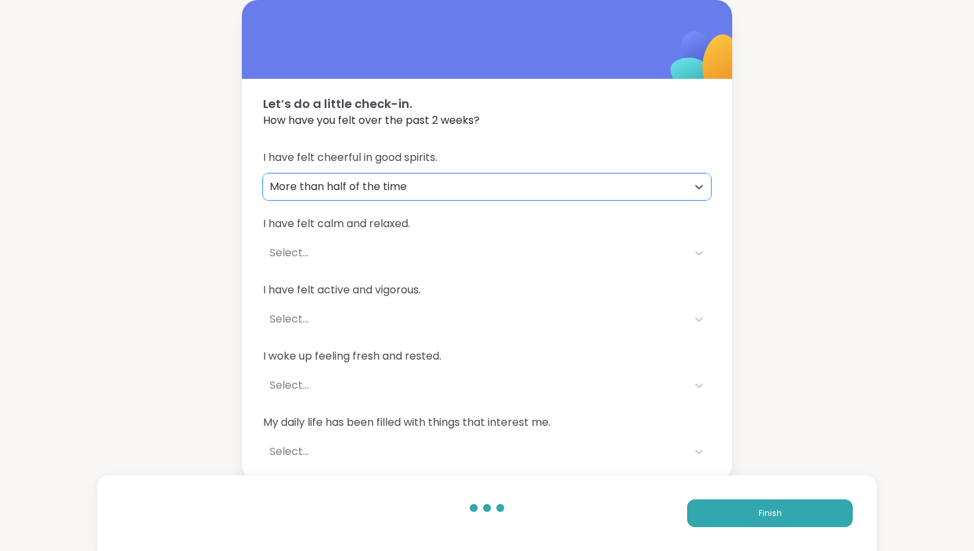
click at [402, 254] on div "Select..." at bounding box center [475, 253] width 411 height 16
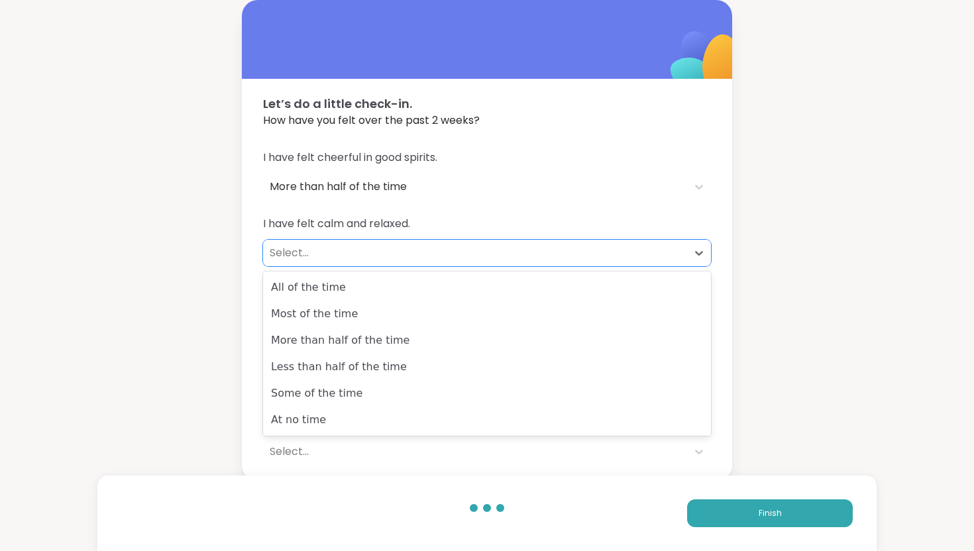
click at [404, 191] on div "More than half of the time" at bounding box center [475, 187] width 411 height 16
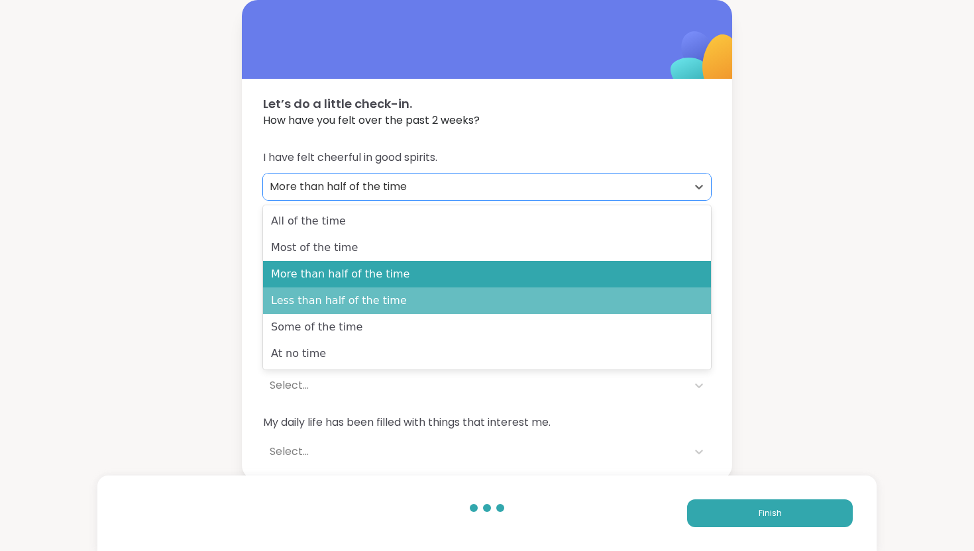
click at [392, 304] on div "Less than half of the time" at bounding box center [487, 301] width 448 height 27
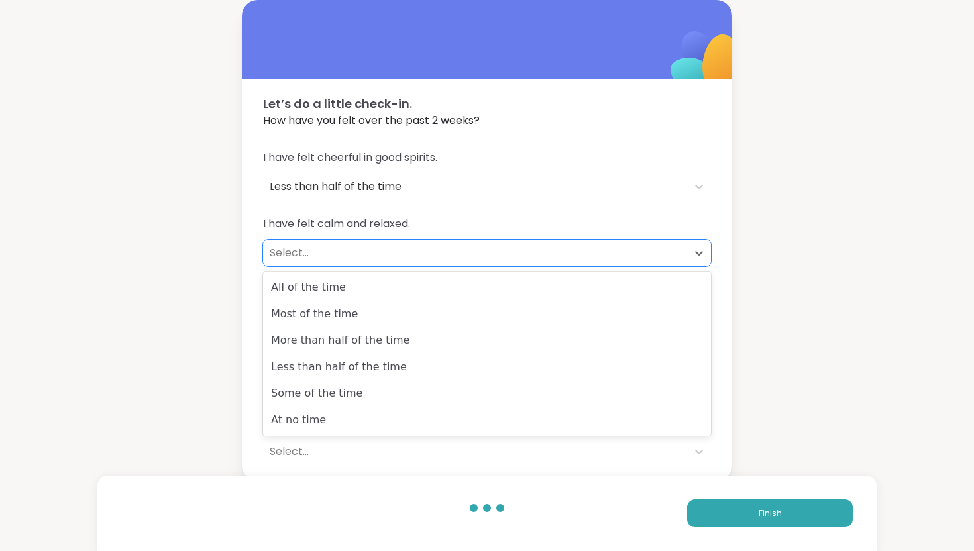
click at [380, 248] on div "Select..." at bounding box center [475, 253] width 411 height 16
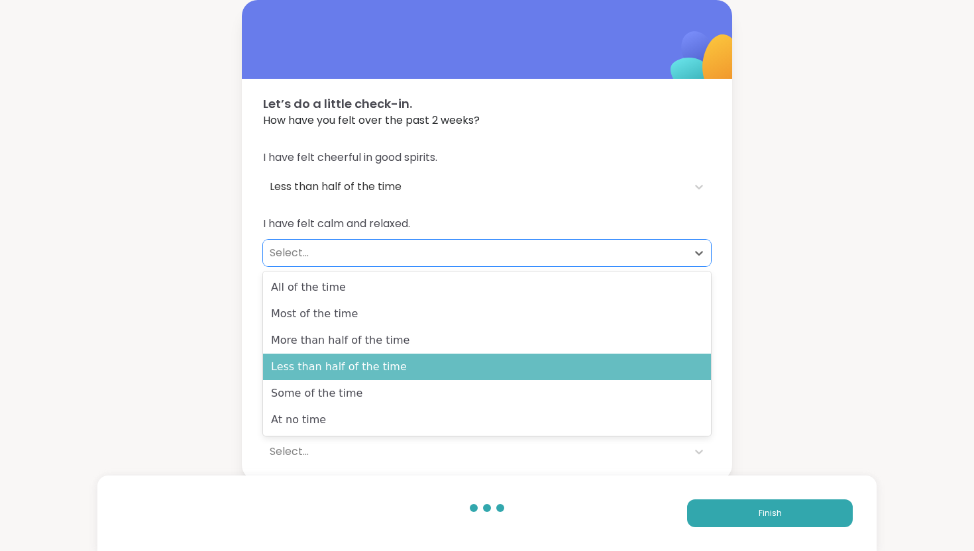
click at [370, 372] on div "Less than half of the time" at bounding box center [487, 367] width 448 height 27
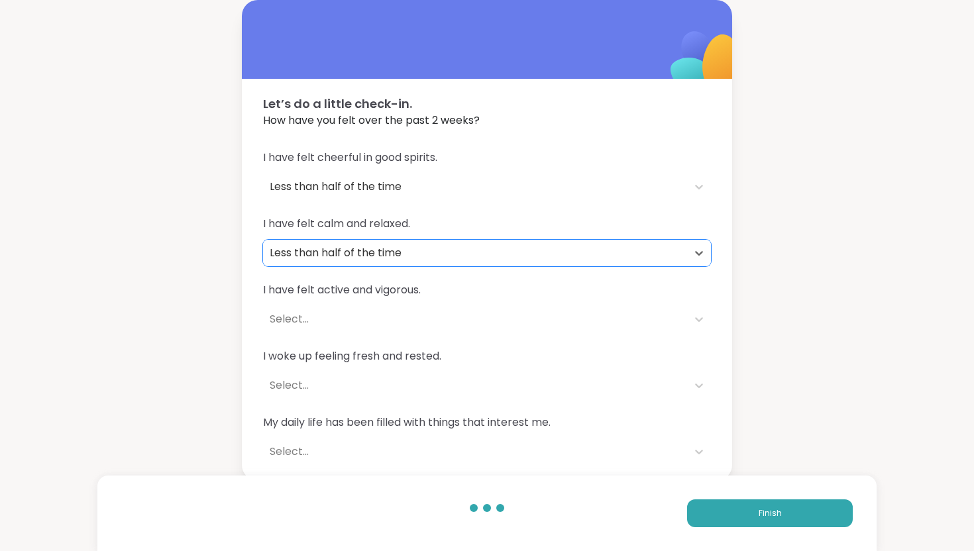
scroll to position [4, 0]
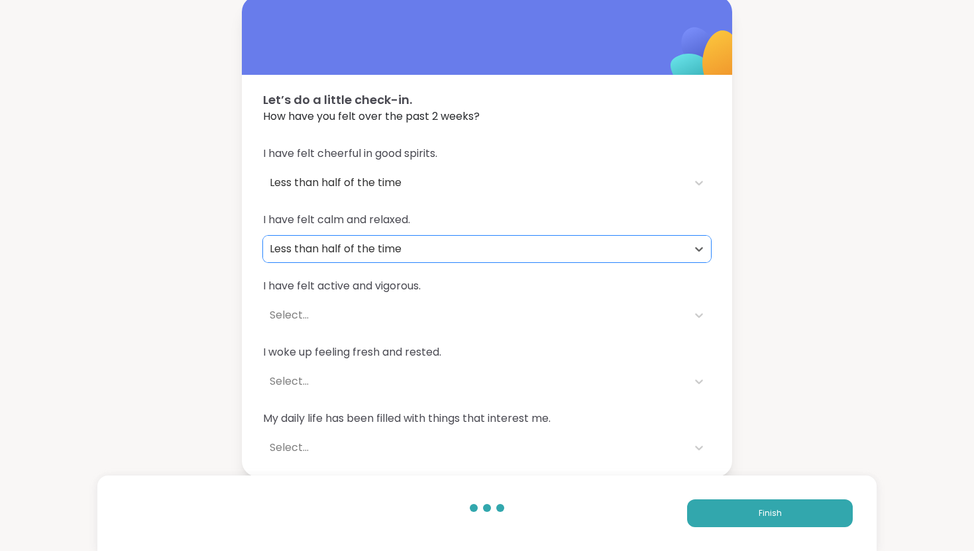
click at [374, 319] on div "Select..." at bounding box center [475, 315] width 411 height 16
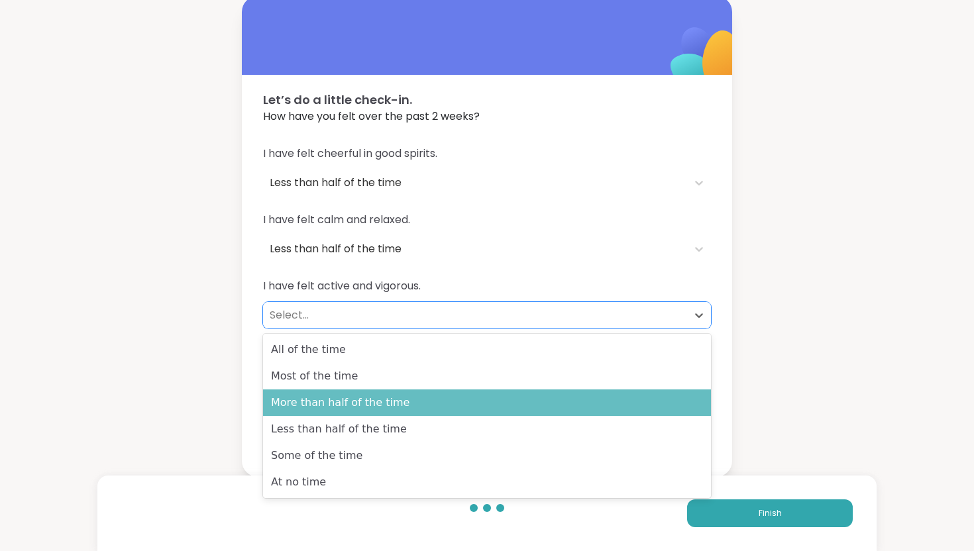
click at [382, 403] on div "More than half of the time" at bounding box center [487, 403] width 448 height 27
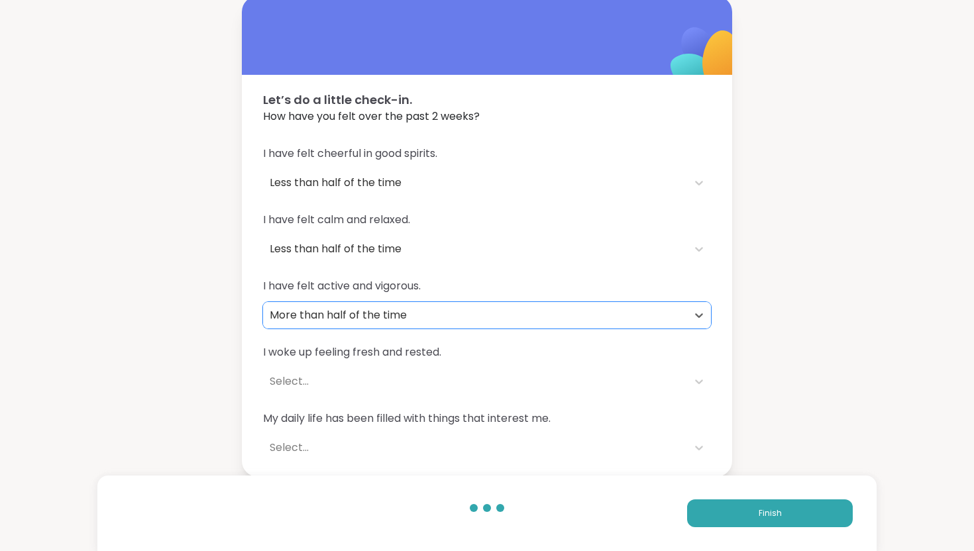
click at [381, 383] on div "Select..." at bounding box center [475, 382] width 411 height 16
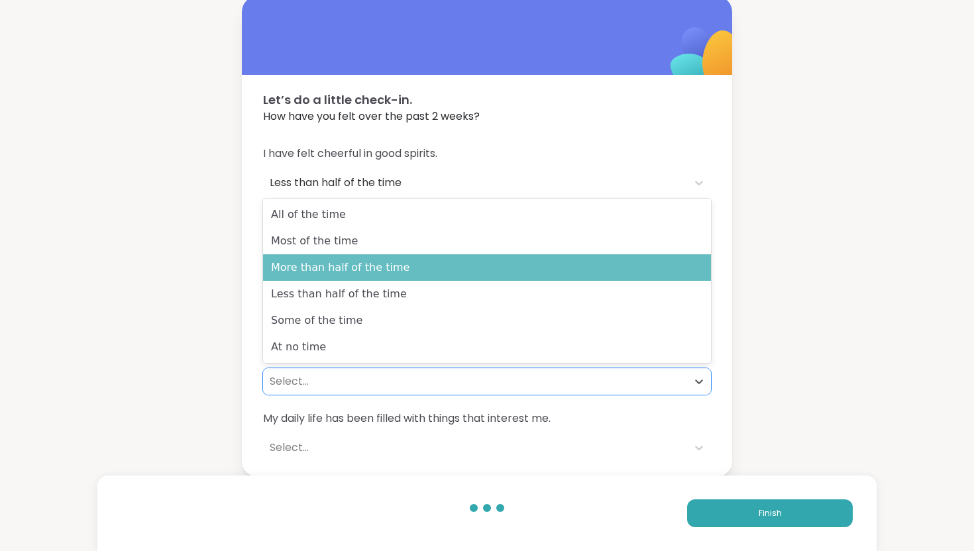
click at [388, 274] on div "More than half of the time" at bounding box center [487, 267] width 448 height 27
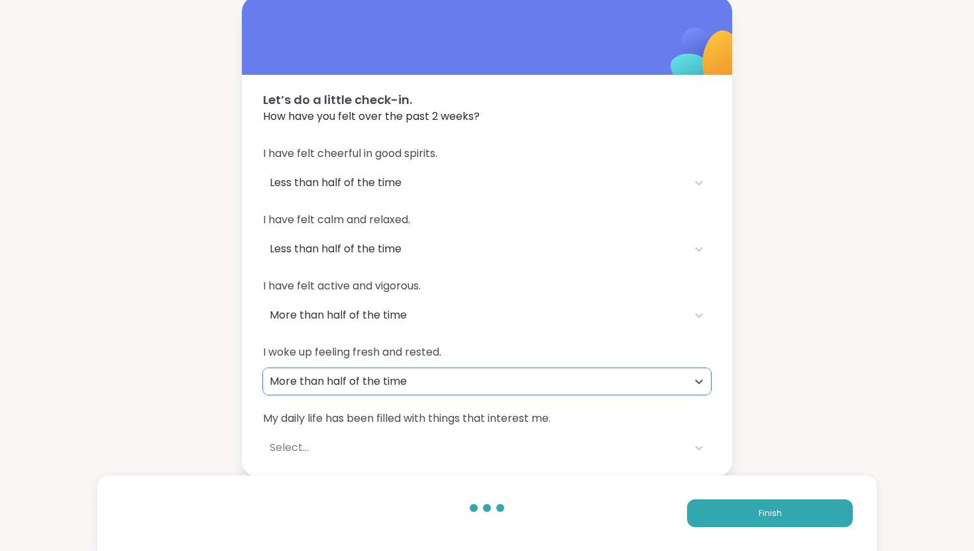
click at [392, 443] on div "Select..." at bounding box center [475, 448] width 411 height 16
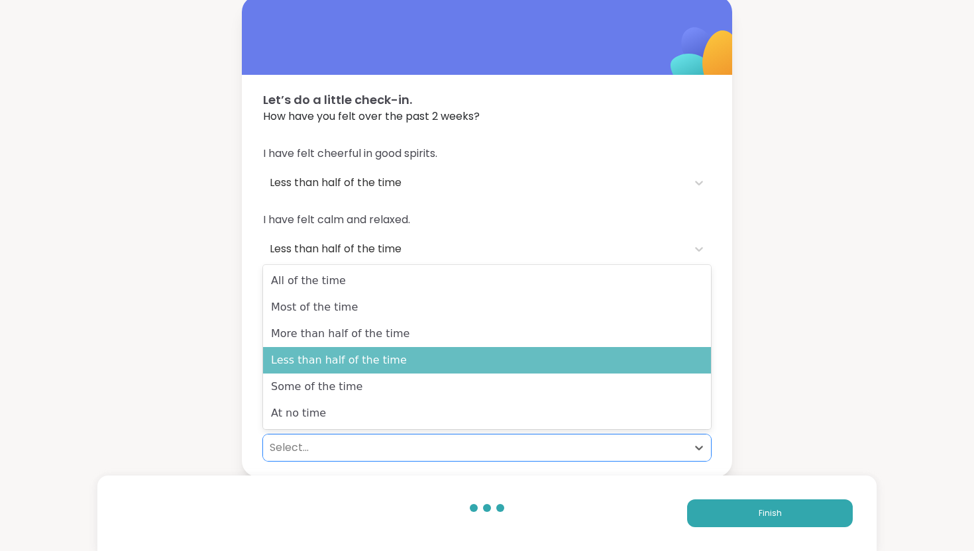
click at [394, 360] on div "Less than half of the time" at bounding box center [487, 360] width 448 height 27
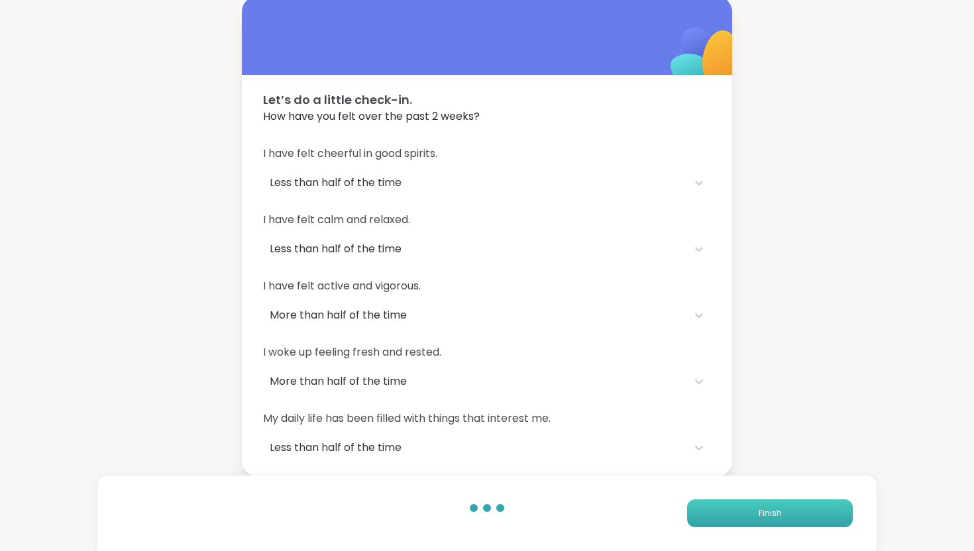
click at [745, 512] on button "Finish" at bounding box center [770, 514] width 166 height 28
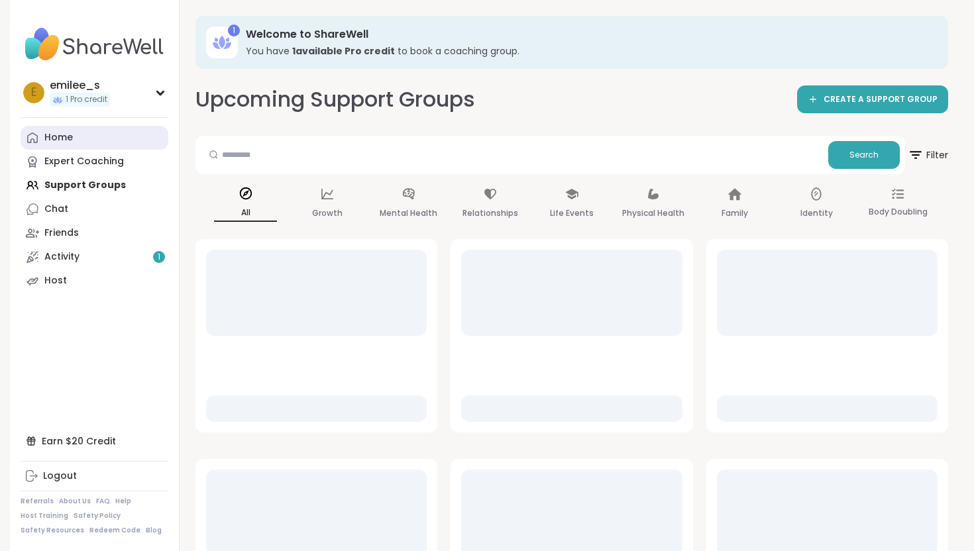
click at [93, 126] on link "Home" at bounding box center [95, 138] width 148 height 24
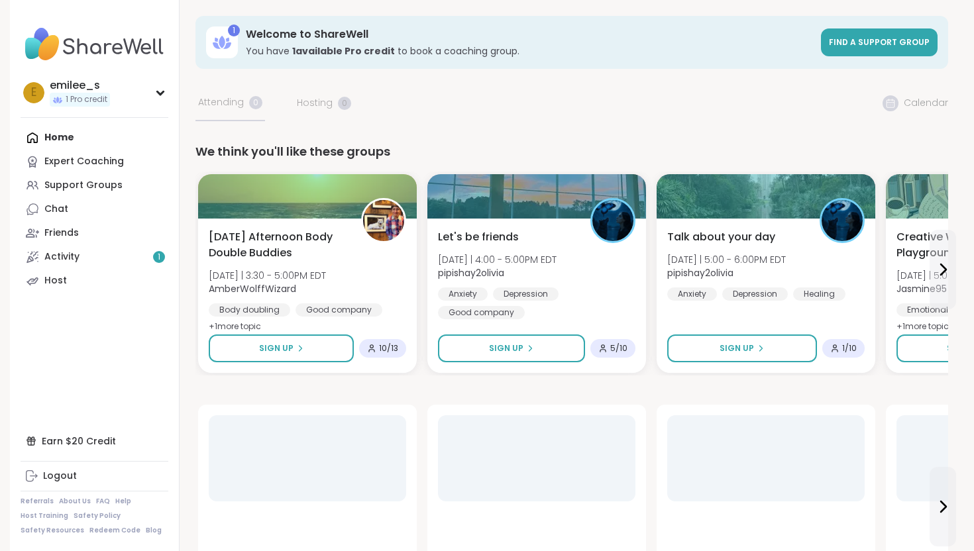
click at [92, 133] on div "Home Expert Coaching Support Groups Chat Friends Activity 1 Host" at bounding box center [95, 209] width 148 height 167
click at [70, 135] on div "Home Expert Coaching Support Groups Chat Friends Activity 1 Host" at bounding box center [95, 209] width 148 height 167
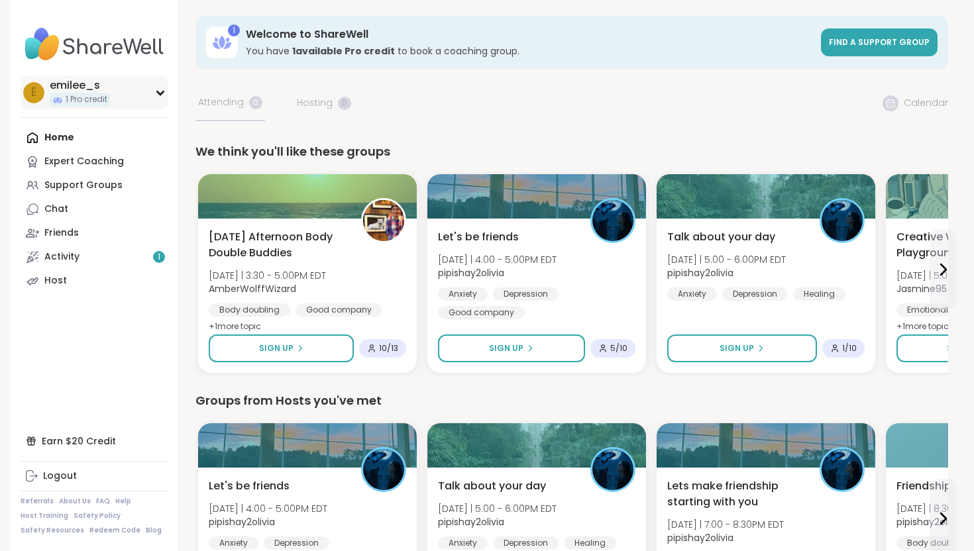
click at [101, 90] on div "emilee_s" at bounding box center [80, 85] width 60 height 15
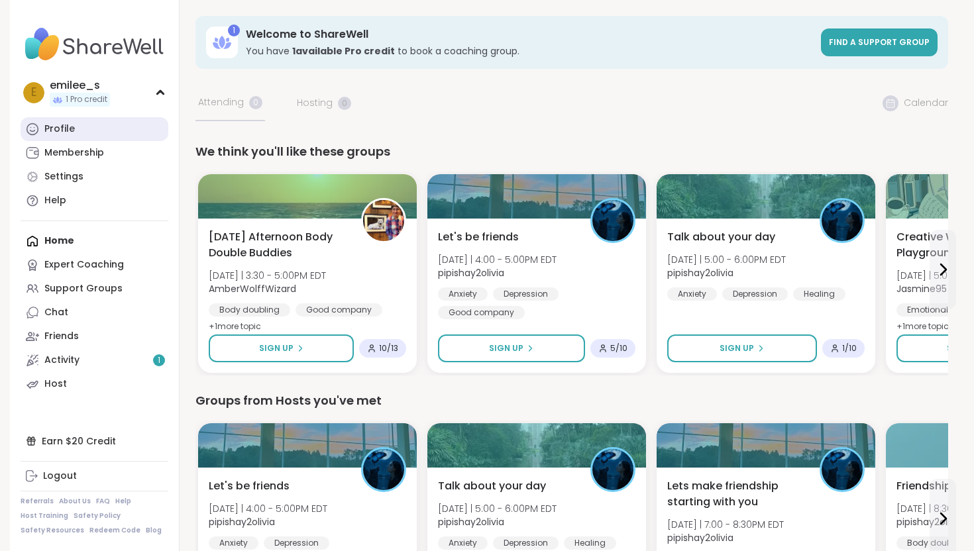
click at [79, 131] on link "Profile" at bounding box center [95, 129] width 148 height 24
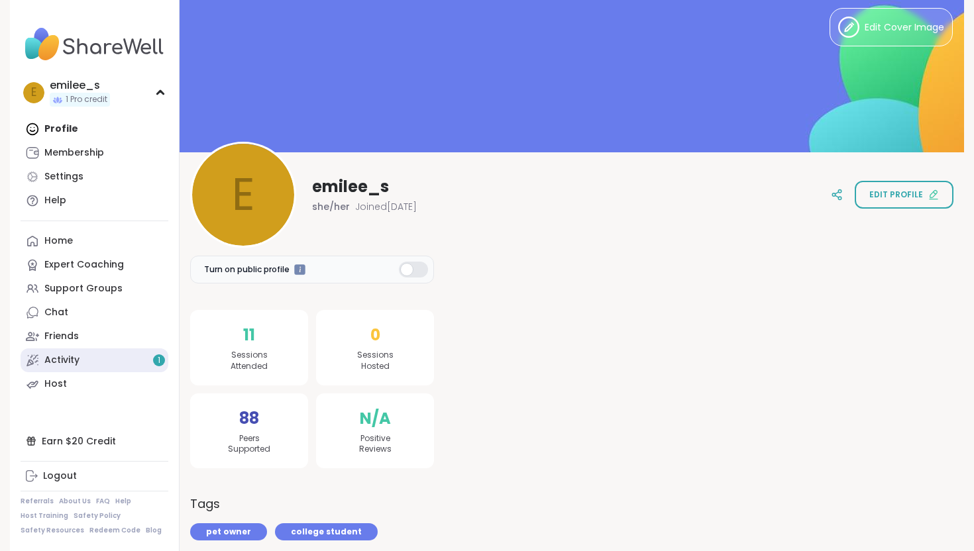
scroll to position [30, 0]
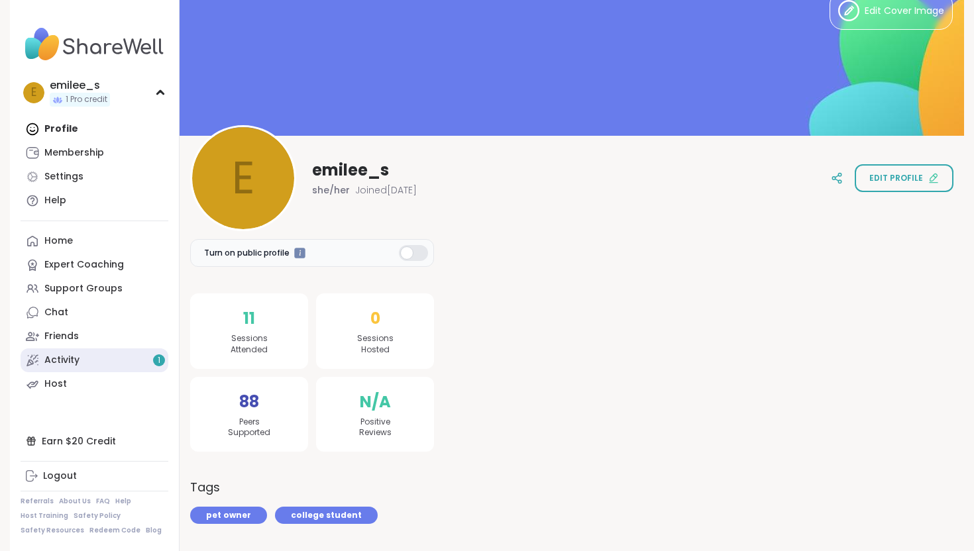
click at [107, 362] on link "Activity 1" at bounding box center [95, 361] width 148 height 24
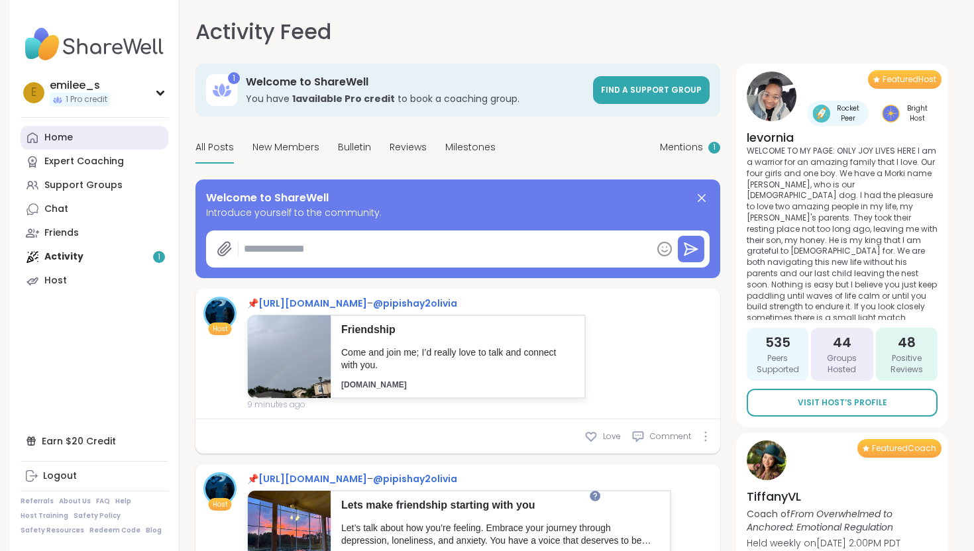
click at [47, 134] on div "Home" at bounding box center [58, 137] width 28 height 13
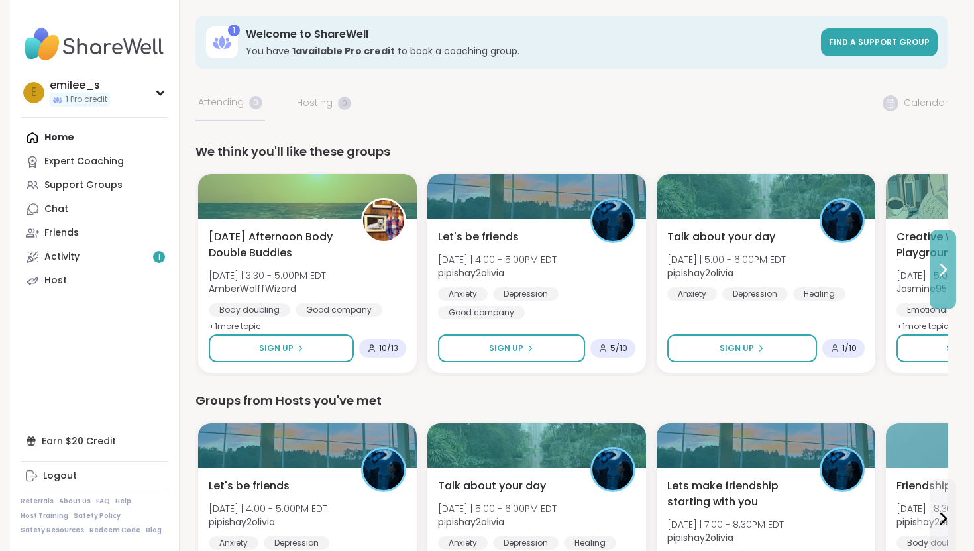
click at [941, 264] on icon at bounding box center [943, 269] width 5 height 11
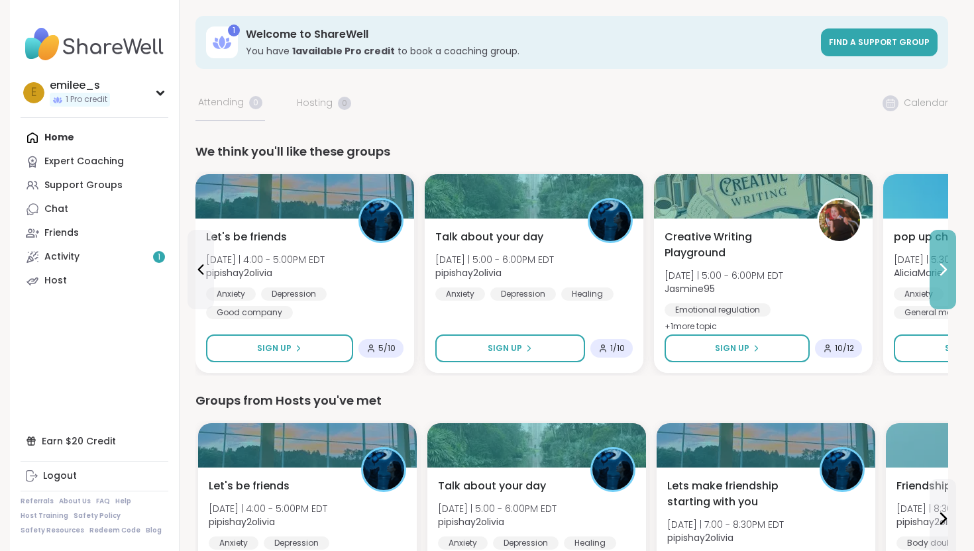
click at [949, 262] on icon at bounding box center [943, 270] width 16 height 16
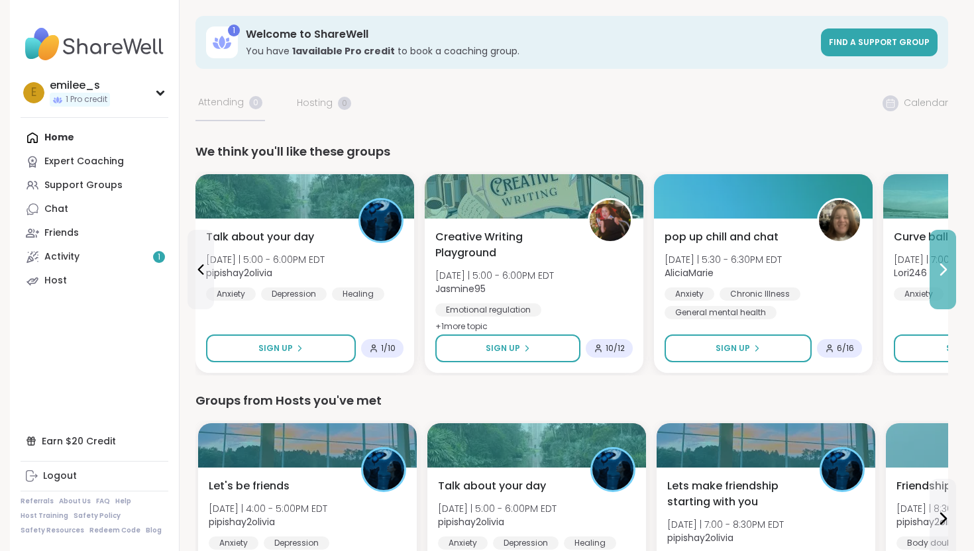
click at [947, 262] on icon at bounding box center [943, 270] width 16 height 16
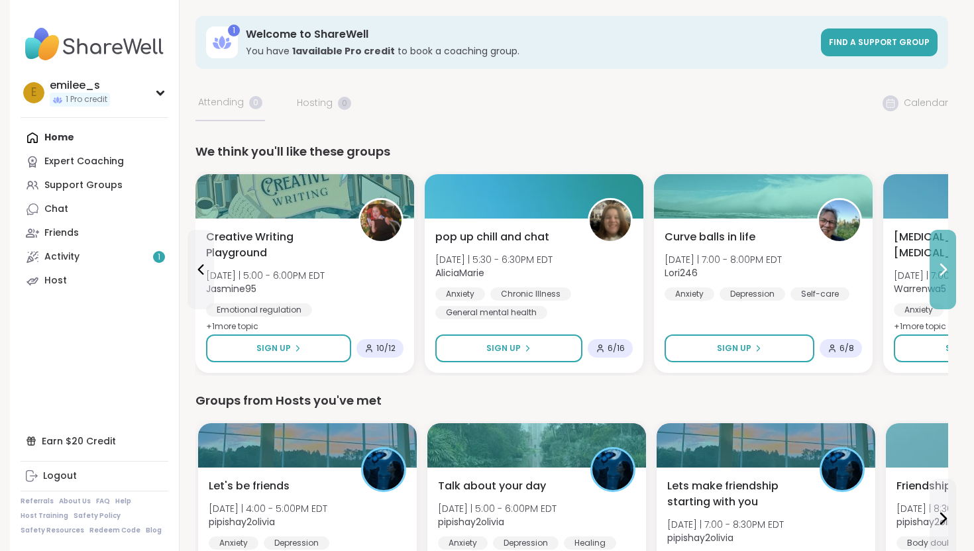
click at [947, 262] on icon at bounding box center [943, 270] width 16 height 16
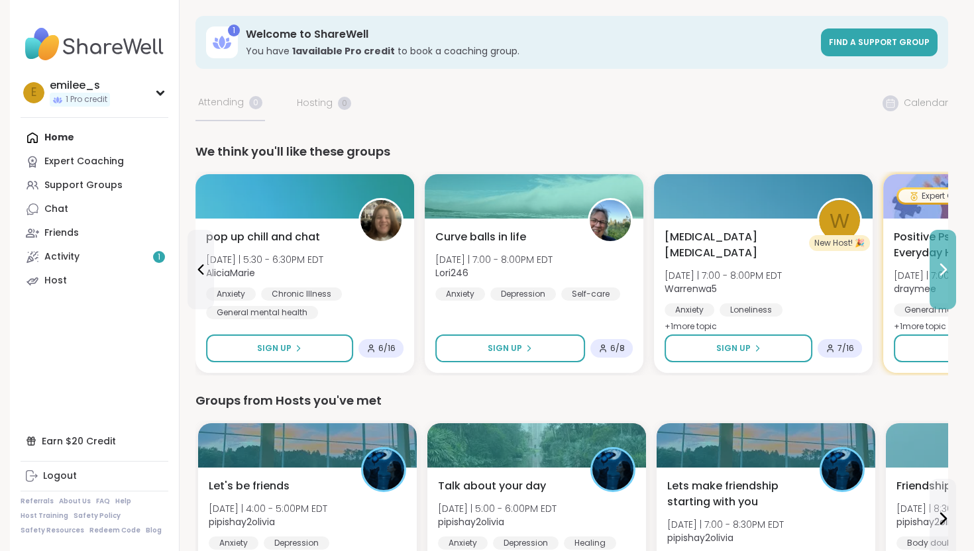
click at [946, 262] on icon at bounding box center [943, 270] width 16 height 16
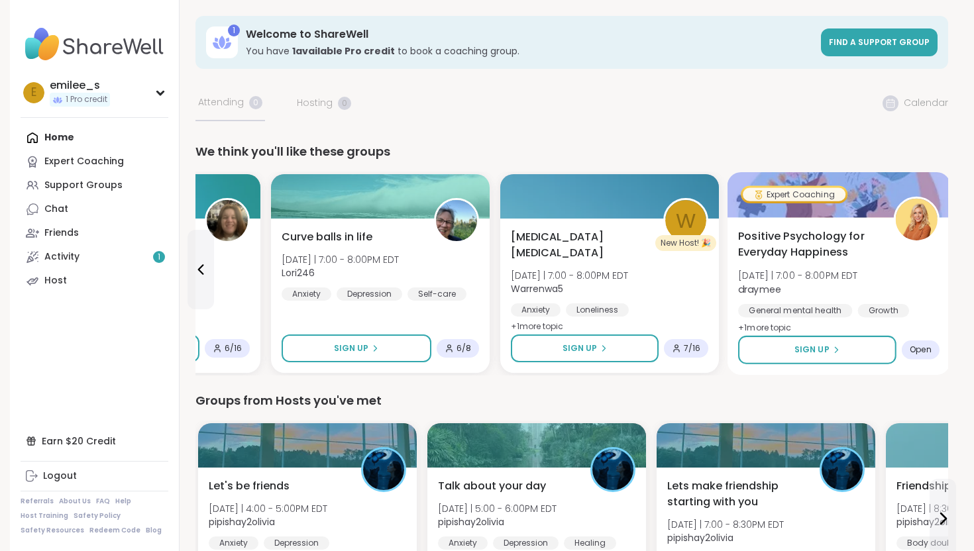
click at [834, 258] on span "Positive Psychology for Everyday Happiness" at bounding box center [808, 245] width 140 height 32
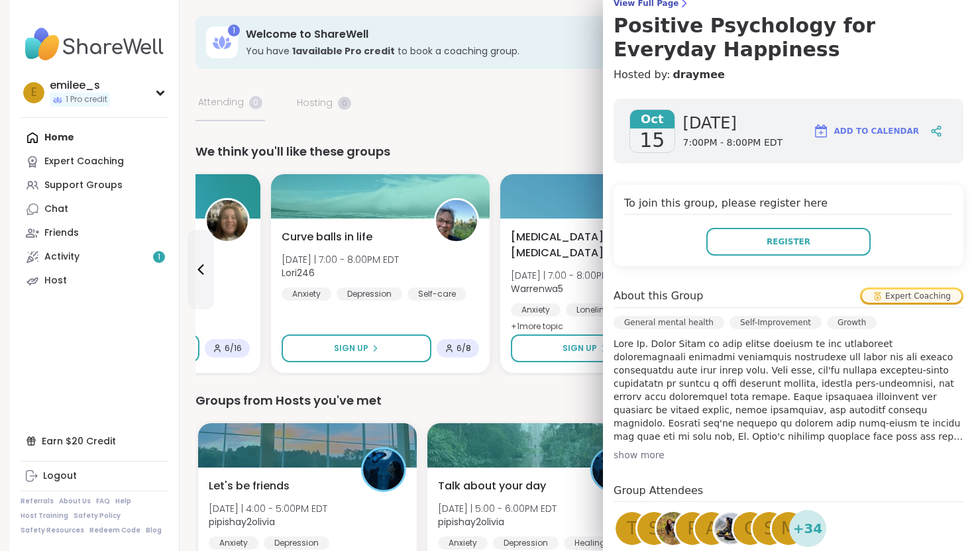
scroll to position [123, 0]
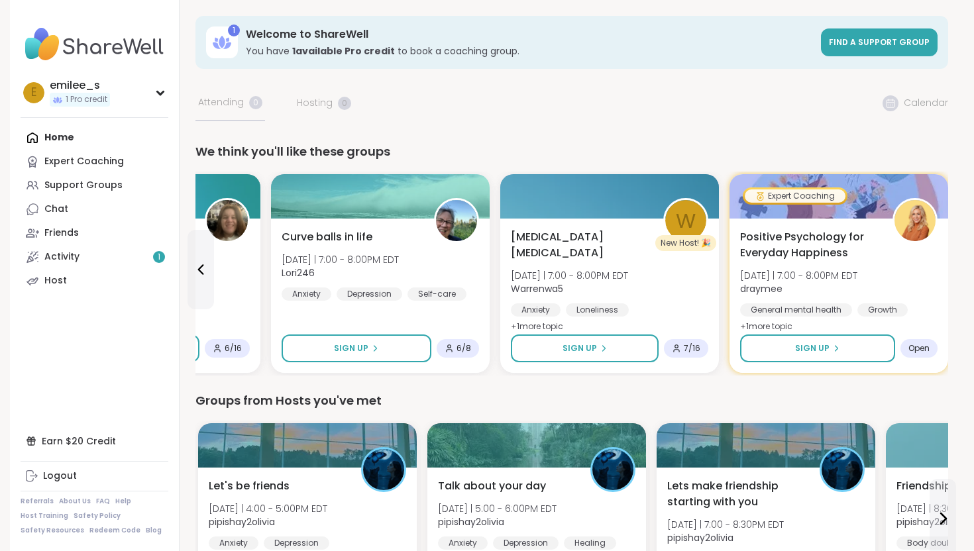
click at [502, 396] on div "Groups from Hosts you've met" at bounding box center [571, 401] width 753 height 19
click at [87, 258] on link "Activity 1" at bounding box center [95, 257] width 148 height 24
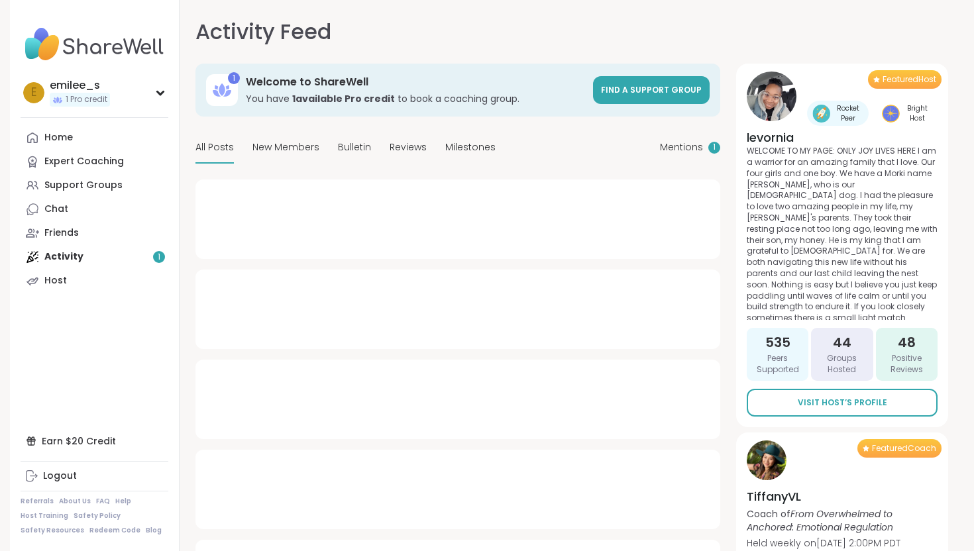
type textarea "*"
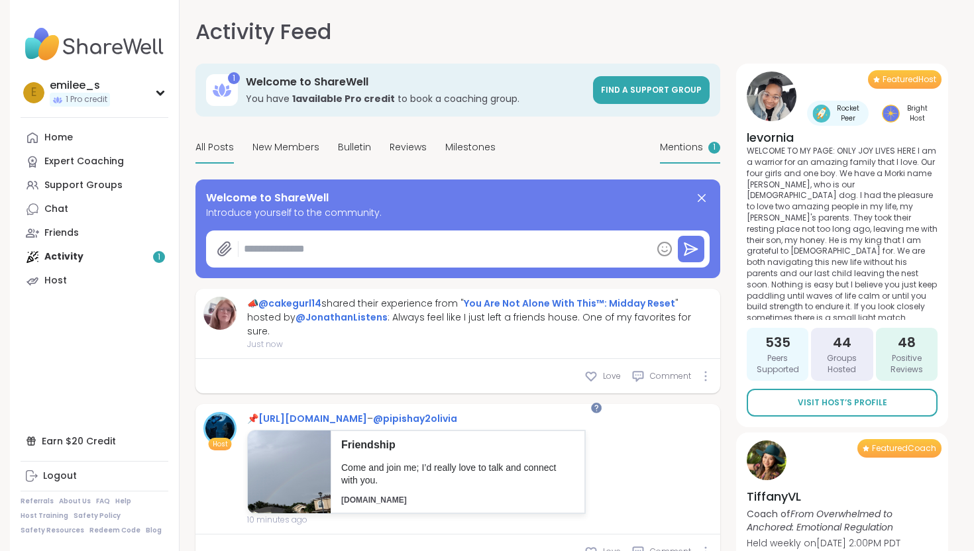
click at [691, 143] on span "Mentions" at bounding box center [681, 147] width 43 height 14
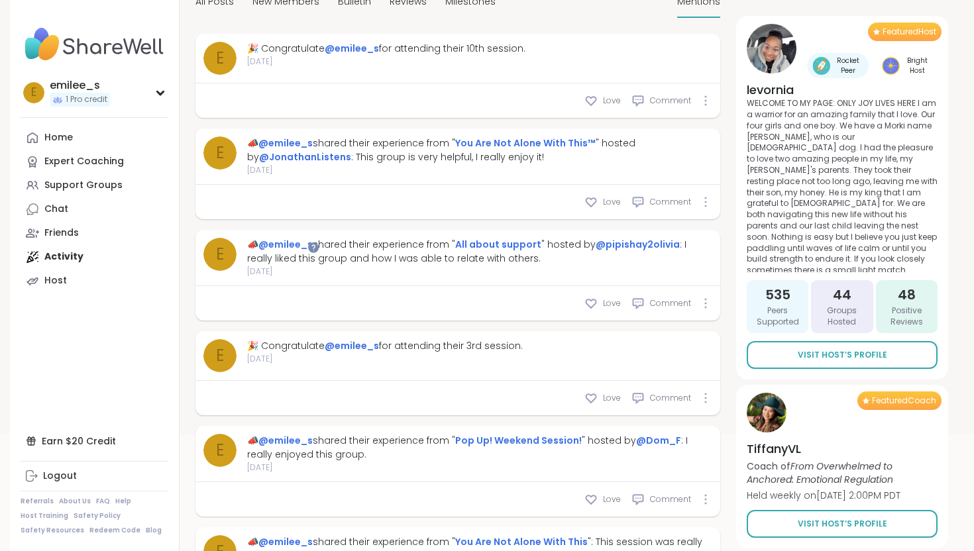
scroll to position [448, 0]
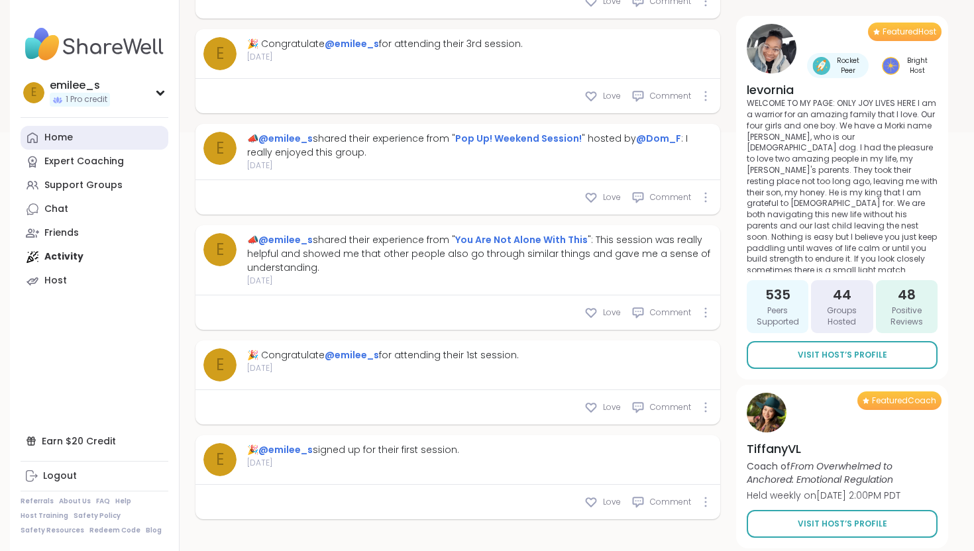
click at [98, 129] on link "Home" at bounding box center [95, 138] width 148 height 24
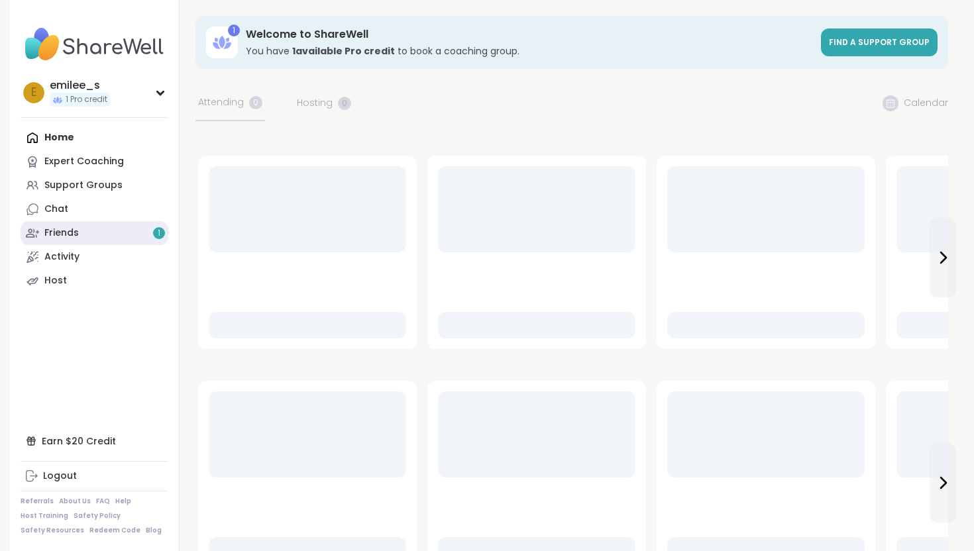
click at [88, 240] on link "Friends 1" at bounding box center [95, 233] width 148 height 24
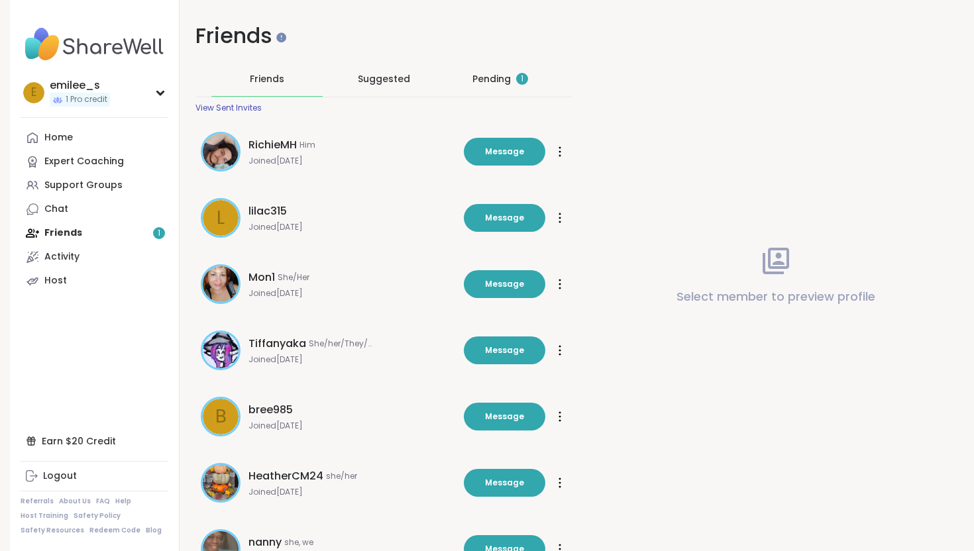
click at [499, 85] on div "Pending 1" at bounding box center [500, 79] width 111 height 34
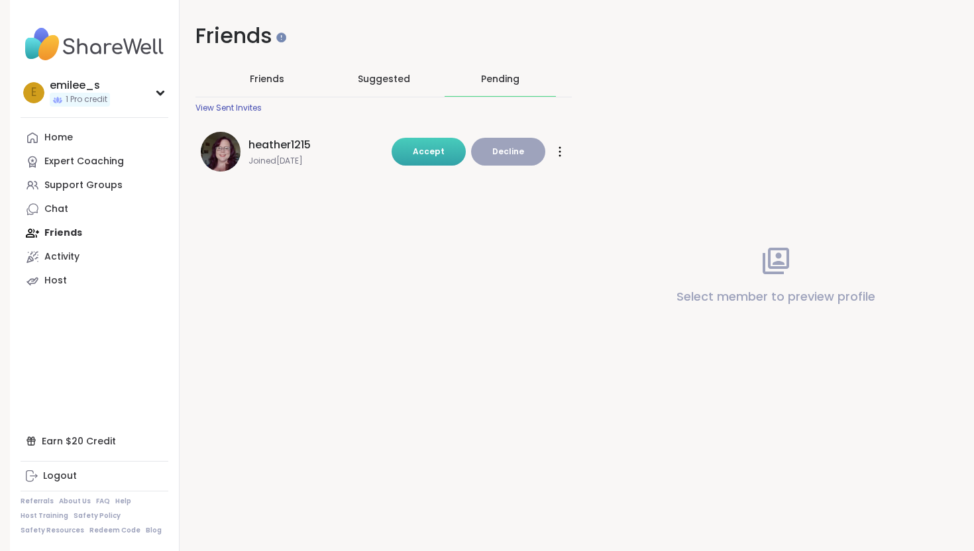
click at [431, 156] on span "Accept" at bounding box center [429, 151] width 32 height 11
